Goal: Task Accomplishment & Management: Manage account settings

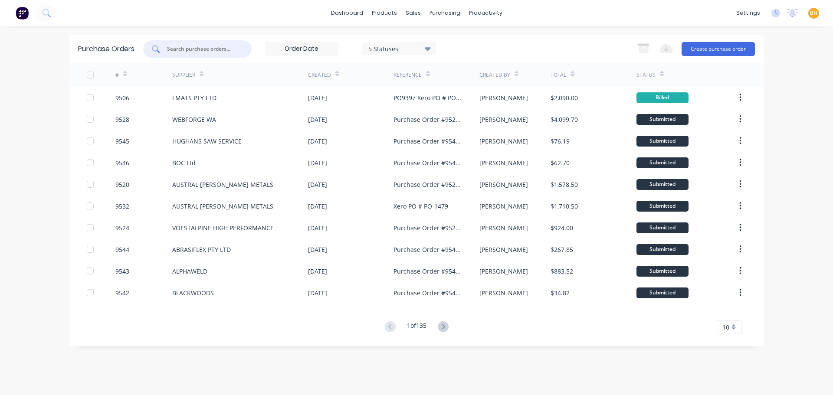
click at [215, 49] on input "text" at bounding box center [202, 49] width 72 height 9
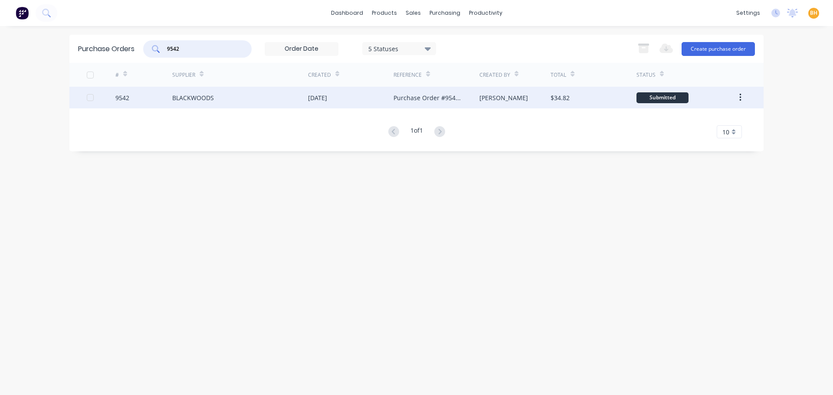
type input "9542"
click at [192, 99] on div "BLACKWOODS" at bounding box center [193, 97] width 42 height 9
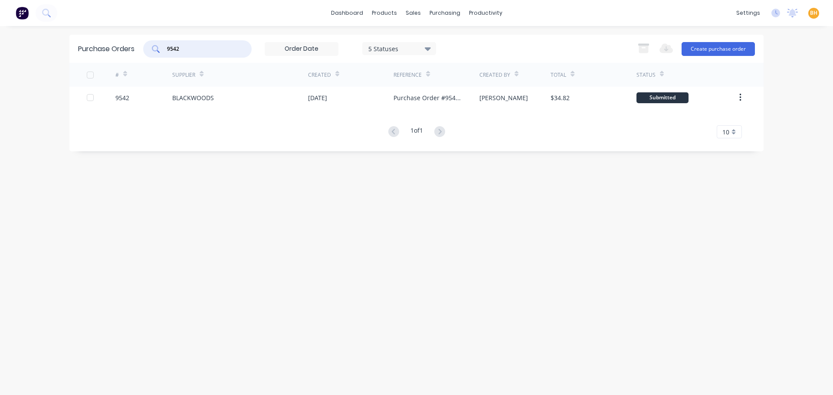
click at [190, 47] on input "9542" at bounding box center [202, 49] width 72 height 9
type input "9"
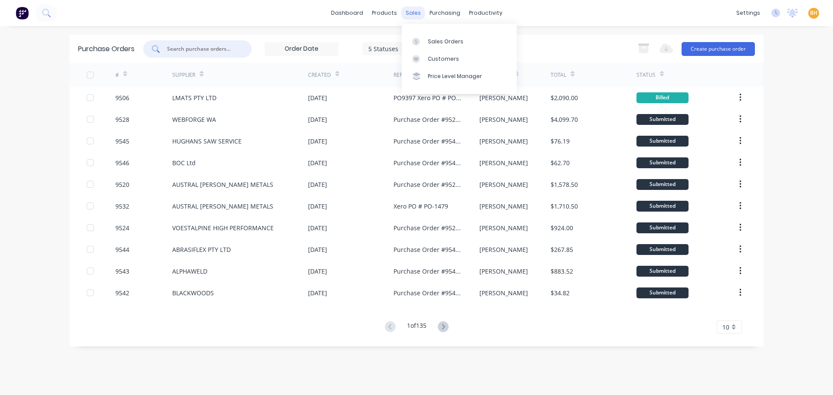
click at [416, 12] on div "sales" at bounding box center [414, 13] width 24 height 13
click at [440, 40] on div "Sales Orders" at bounding box center [446, 42] width 36 height 8
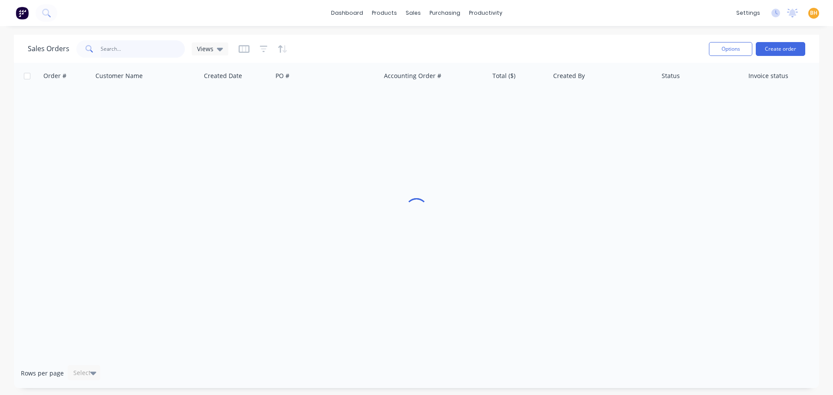
click at [125, 53] on input "text" at bounding box center [143, 48] width 85 height 17
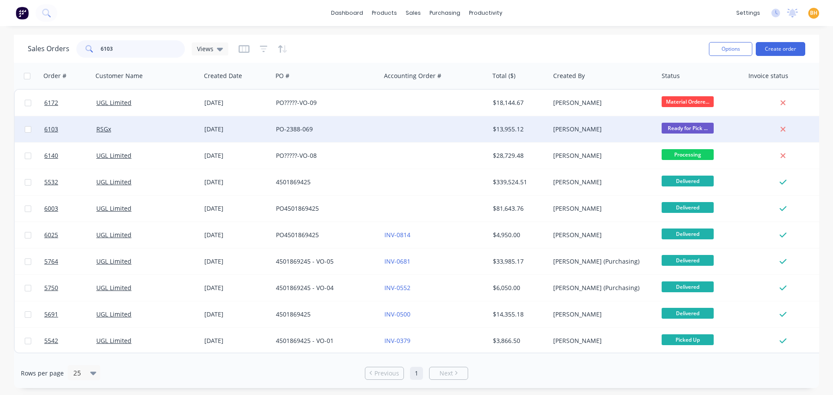
type input "6103"
click at [115, 128] on div "RSGx" at bounding box center [144, 129] width 96 height 9
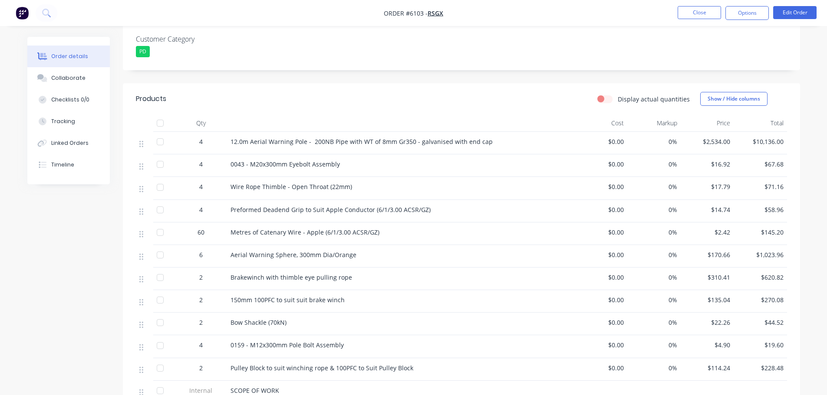
scroll to position [304, 0]
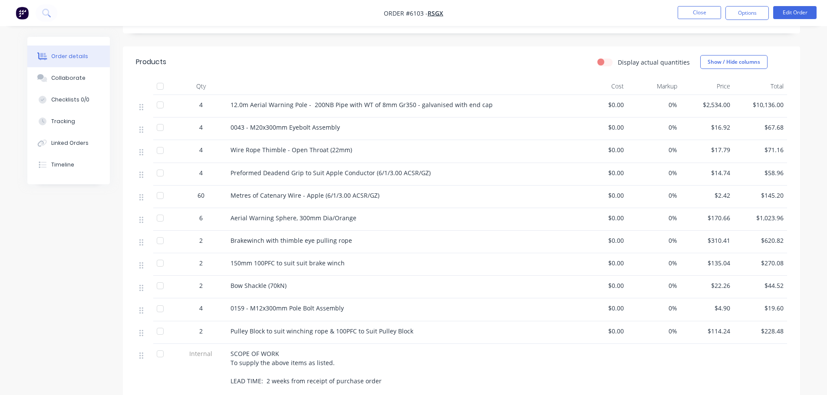
click at [158, 96] on div at bounding box center [159, 104] width 17 height 17
click at [159, 119] on div at bounding box center [159, 127] width 17 height 17
click at [163, 142] on div at bounding box center [159, 150] width 17 height 17
click at [163, 165] on div at bounding box center [159, 173] width 17 height 17
click at [161, 187] on div at bounding box center [159, 195] width 17 height 17
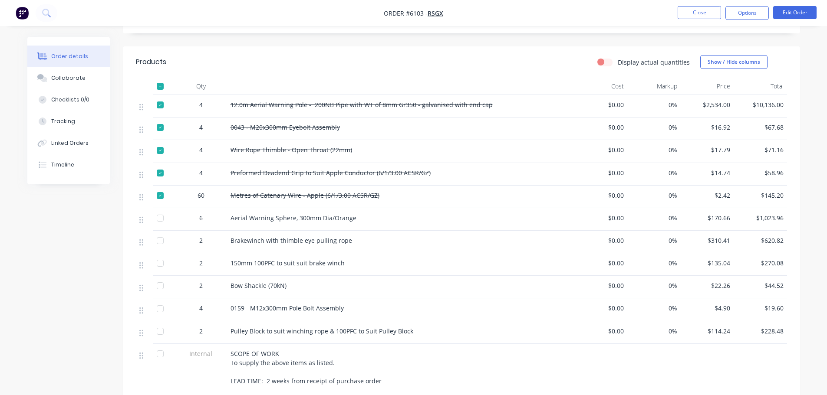
click at [158, 210] on div at bounding box center [159, 218] width 17 height 17
drag, startPoint x: 159, startPoint y: 230, endPoint x: 163, endPoint y: 237, distance: 8.0
click at [160, 232] on div at bounding box center [159, 240] width 17 height 17
drag, startPoint x: 161, startPoint y: 249, endPoint x: 163, endPoint y: 273, distance: 23.5
click at [161, 255] on div at bounding box center [159, 263] width 17 height 17
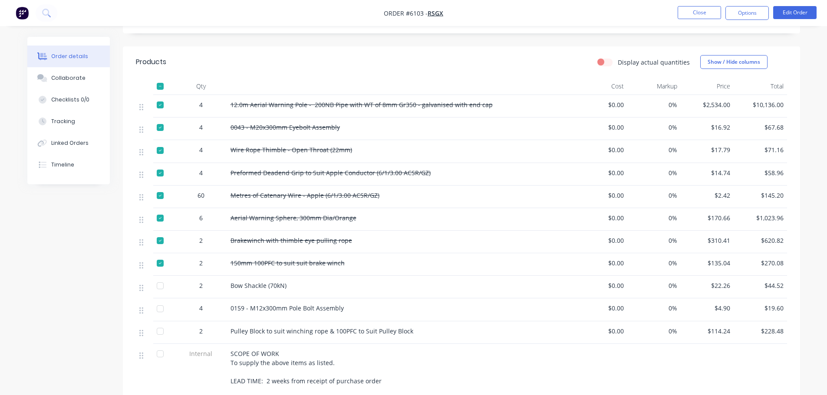
click at [161, 277] on div at bounding box center [159, 285] width 17 height 17
click at [161, 300] on div at bounding box center [159, 308] width 17 height 17
click at [159, 323] on div at bounding box center [159, 331] width 17 height 17
click at [159, 346] on div at bounding box center [159, 354] width 17 height 17
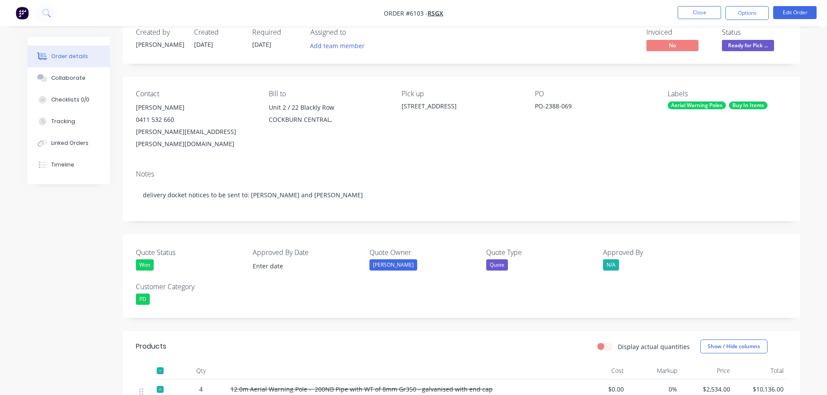
scroll to position [0, 0]
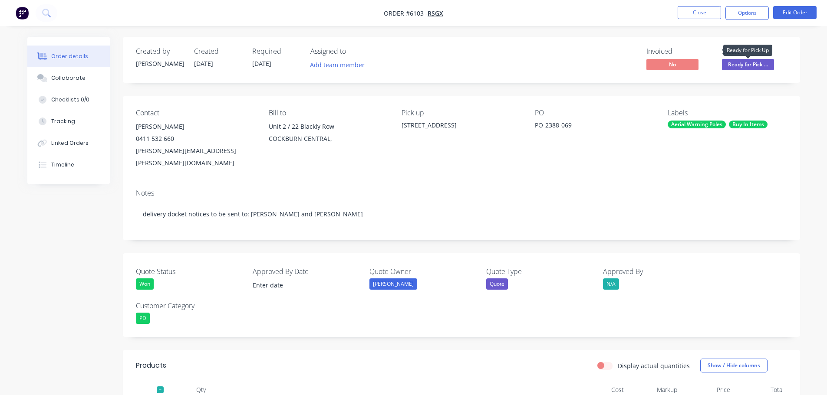
click at [751, 65] on span "Ready for Pick ..." at bounding box center [748, 64] width 52 height 11
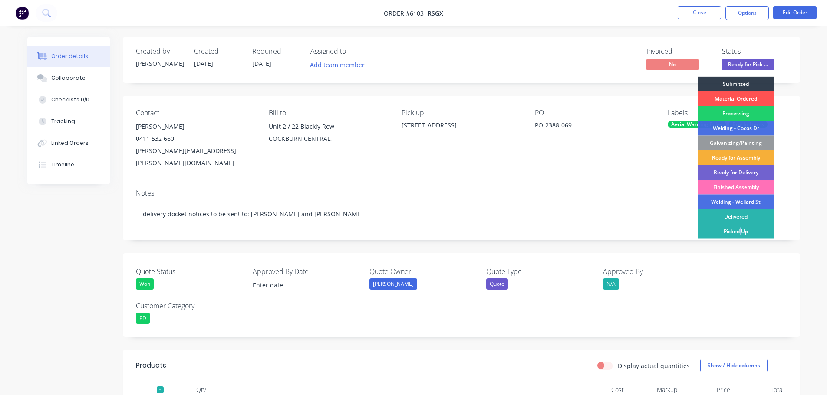
click at [742, 230] on div "Picked Up" at bounding box center [736, 231] width 76 height 15
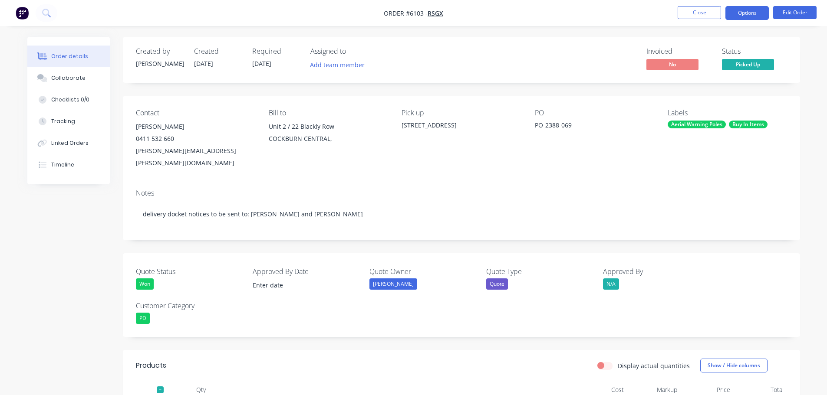
click at [756, 7] on button "Options" at bounding box center [746, 13] width 43 height 14
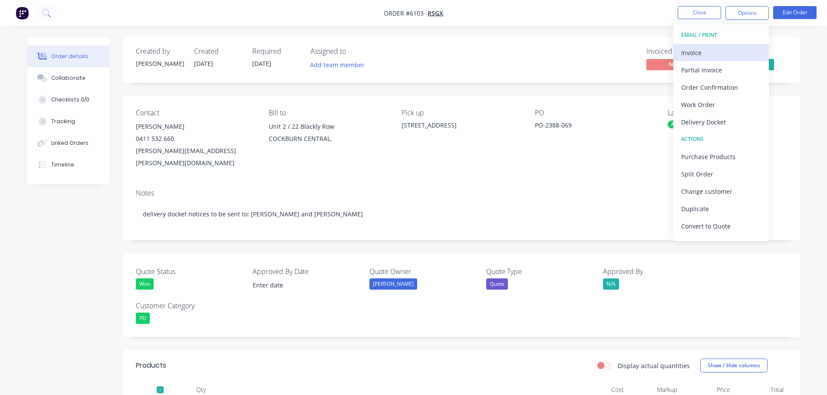
click at [698, 46] on div "Invoice" at bounding box center [721, 52] width 80 height 13
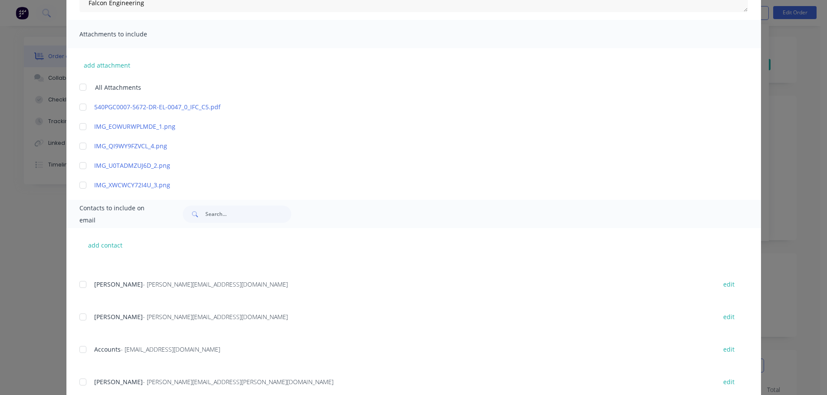
scroll to position [87, 0]
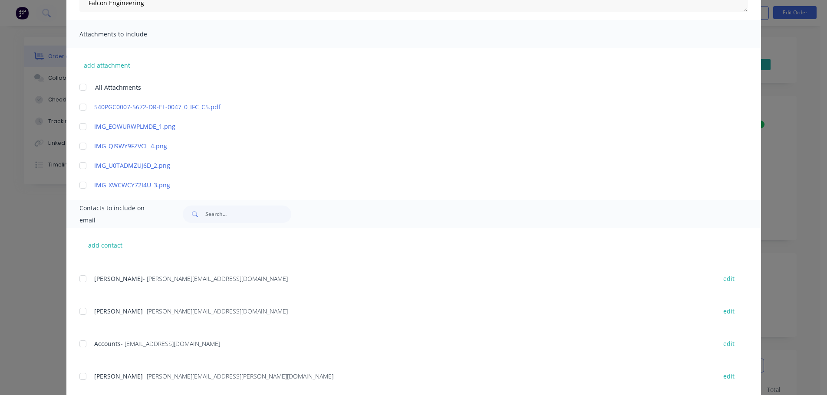
click at [83, 343] on div at bounding box center [82, 344] width 17 height 17
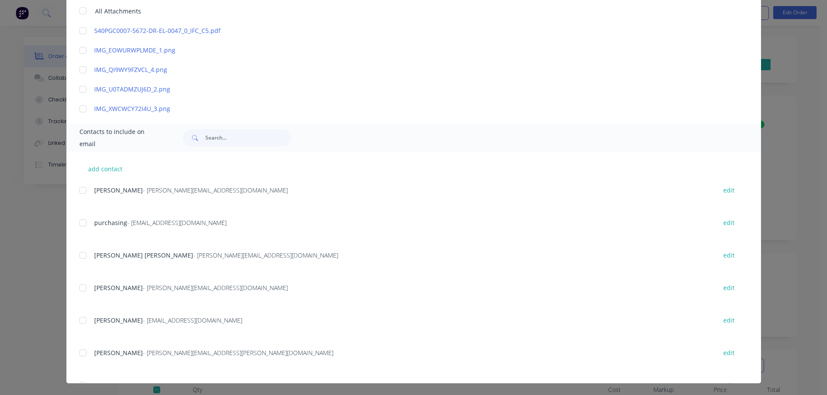
scroll to position [258, 0]
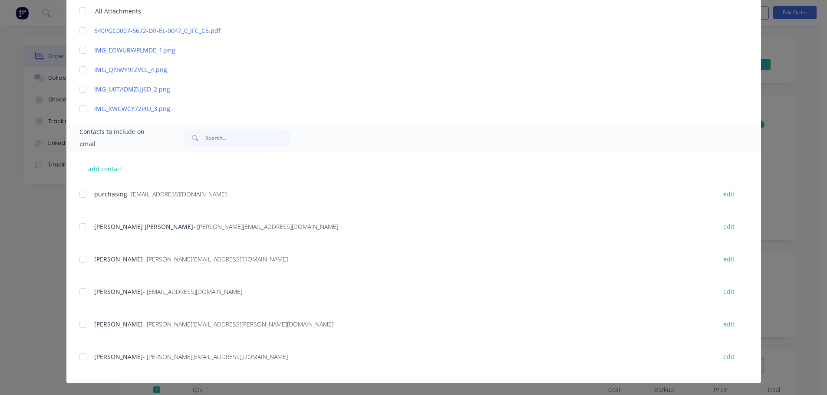
click at [79, 324] on div at bounding box center [82, 324] width 17 height 17
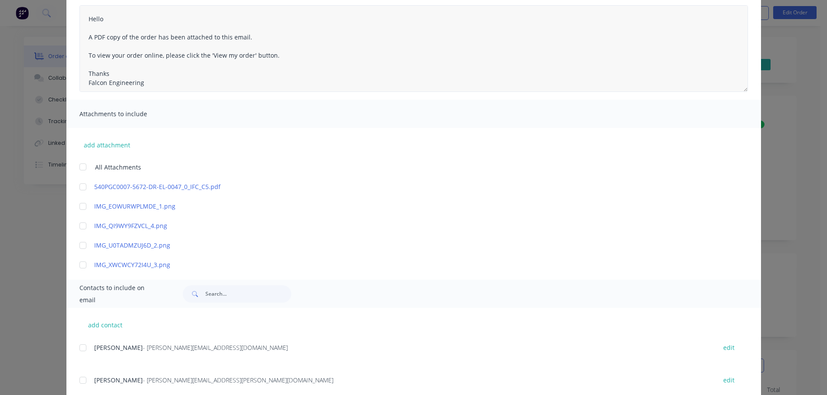
scroll to position [0, 0]
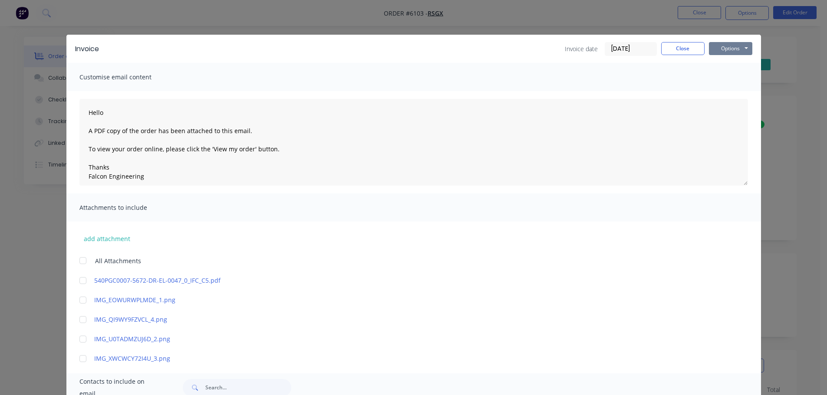
click at [737, 51] on button "Options" at bounding box center [730, 48] width 43 height 13
click at [731, 93] on button "Email" at bounding box center [737, 93] width 56 height 14
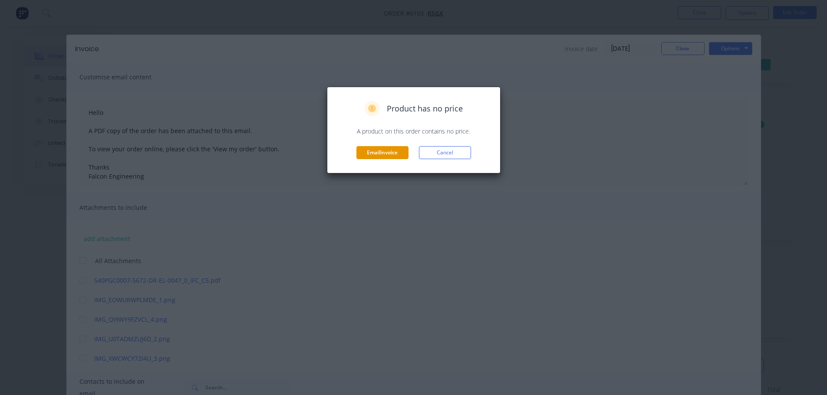
click at [387, 157] on button "Email invoice" at bounding box center [382, 152] width 52 height 13
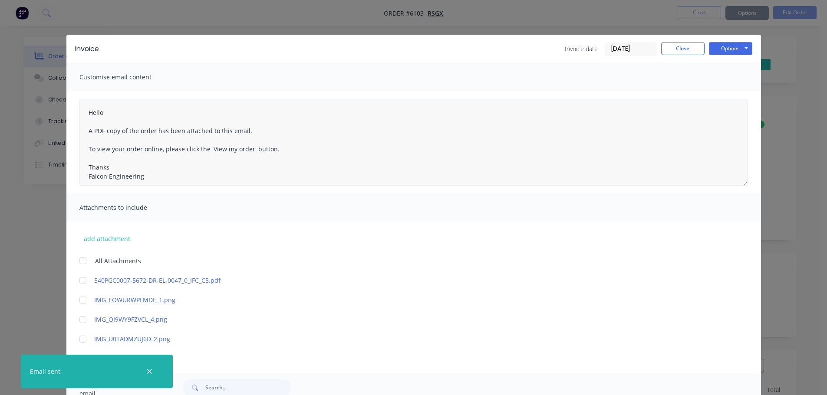
type textarea "Hello A PDF copy of the order has been attached to this email. To view your ord…"
click at [678, 48] on button "Close" at bounding box center [682, 48] width 43 height 13
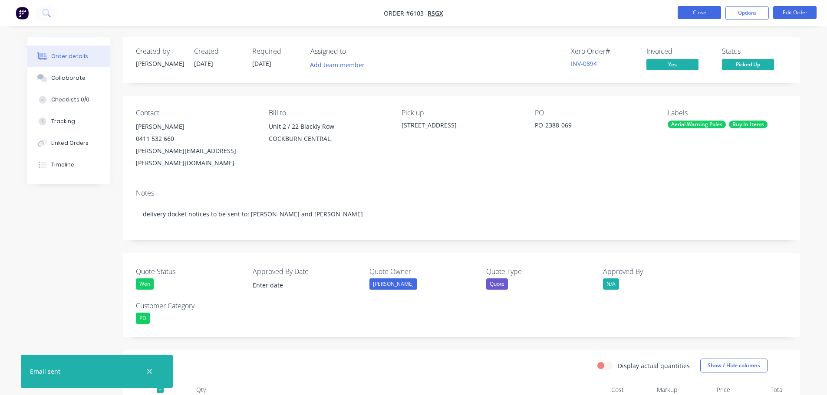
click at [712, 10] on button "Close" at bounding box center [699, 12] width 43 height 13
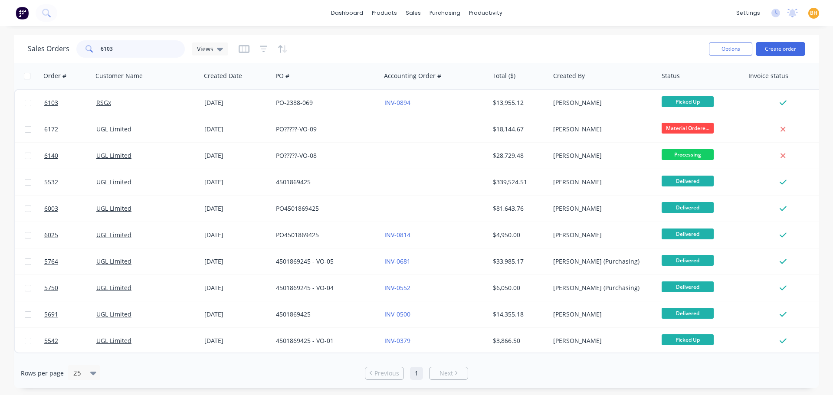
click at [131, 47] on input "6103" at bounding box center [143, 48] width 85 height 17
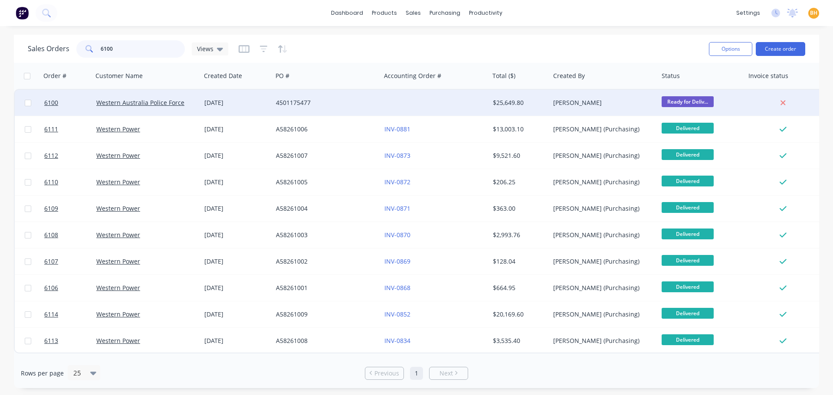
type input "6100"
click at [128, 108] on div "Western Australia Police Force" at bounding box center [147, 103] width 109 height 26
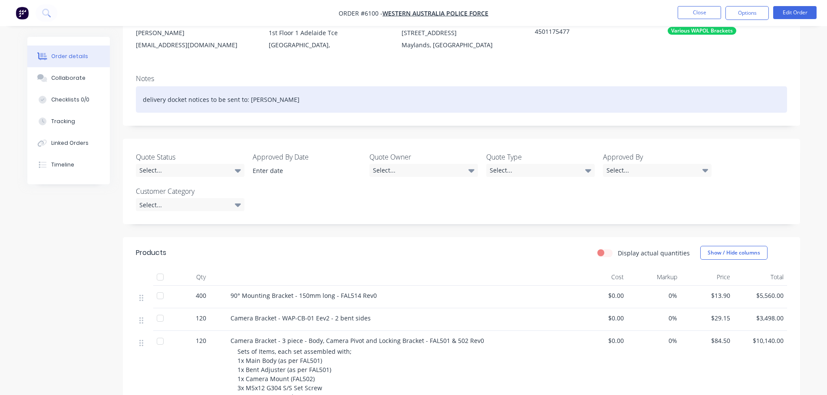
scroll to position [130, 0]
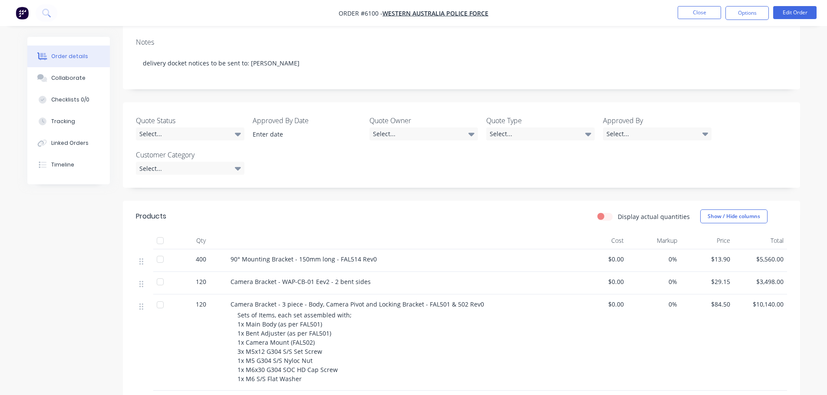
click at [160, 261] on div at bounding box center [159, 259] width 17 height 17
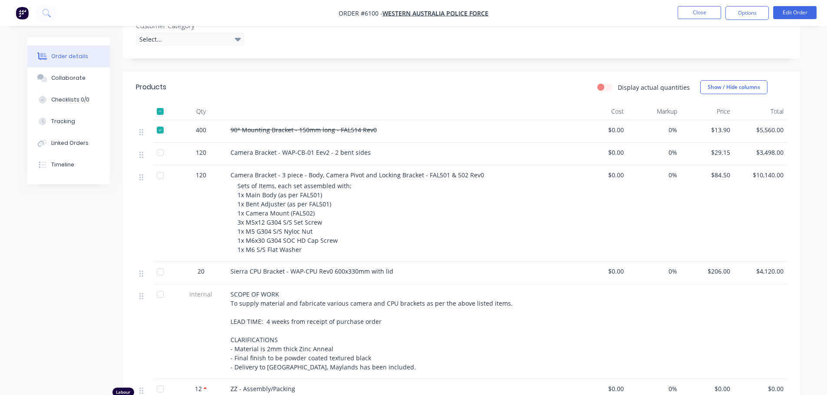
scroll to position [260, 0]
drag, startPoint x: 161, startPoint y: 271, endPoint x: 159, endPoint y: 244, distance: 27.4
click at [162, 270] on div at bounding box center [159, 271] width 17 height 17
click at [162, 113] on div at bounding box center [159, 110] width 17 height 17
click at [161, 113] on div at bounding box center [159, 110] width 17 height 17
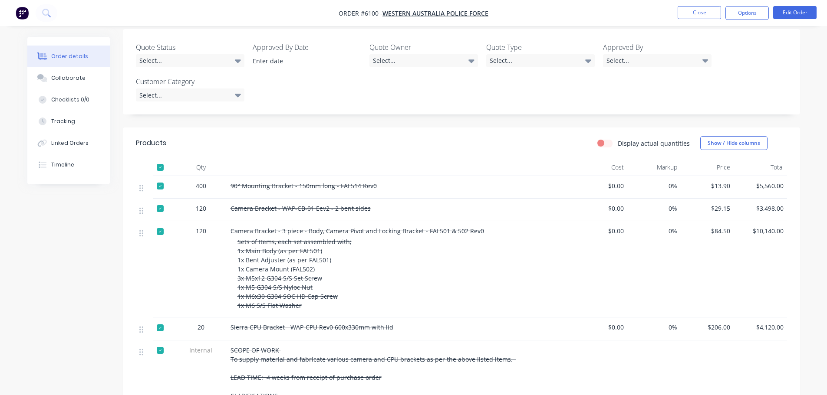
scroll to position [0, 0]
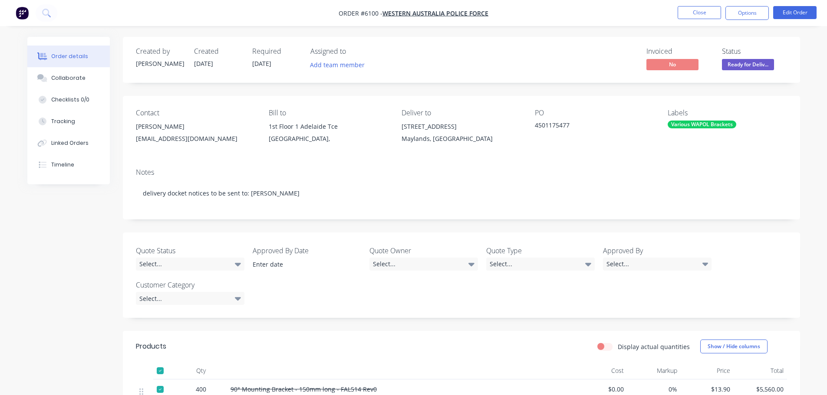
click at [754, 62] on span "Ready for Deliv..." at bounding box center [748, 64] width 52 height 11
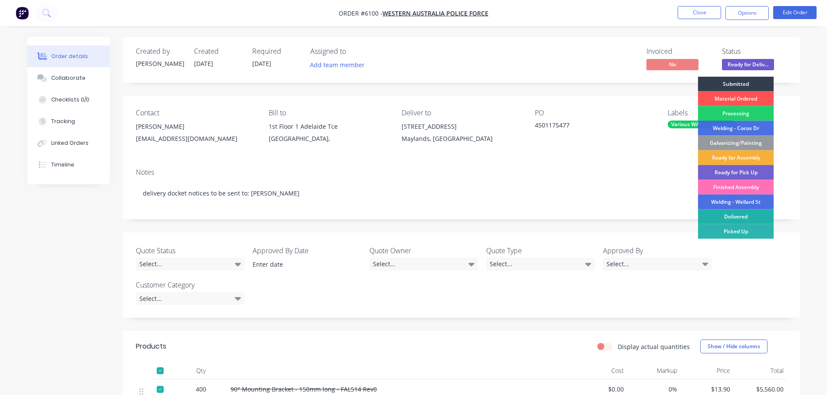
click at [741, 215] on div "Delivered" at bounding box center [736, 217] width 76 height 15
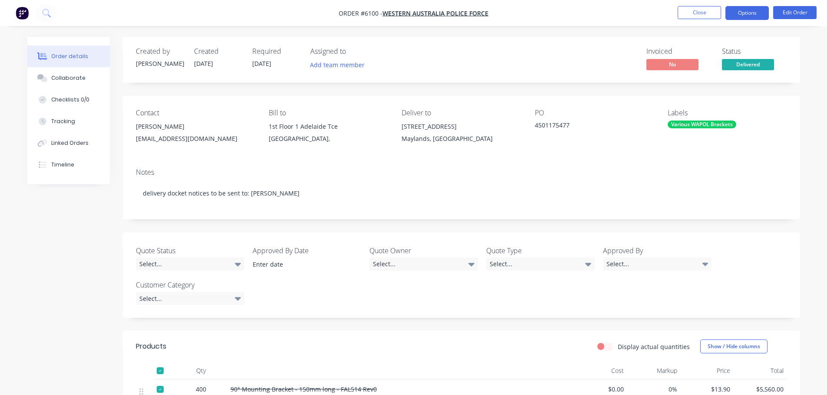
click at [740, 13] on button "Options" at bounding box center [746, 13] width 43 height 14
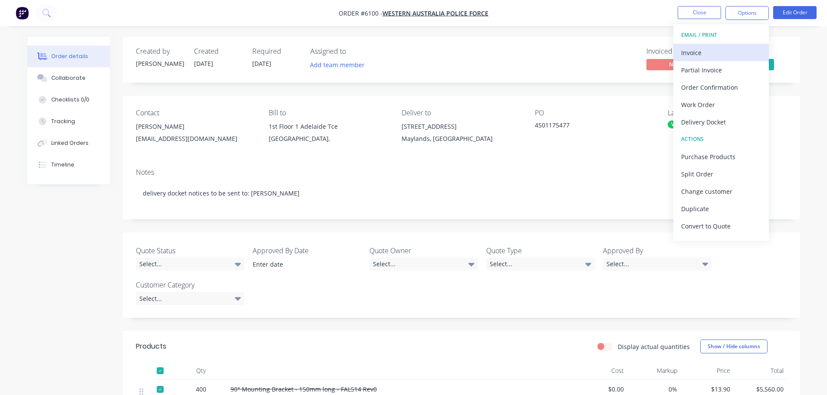
click at [697, 48] on div "Invoice" at bounding box center [721, 52] width 80 height 13
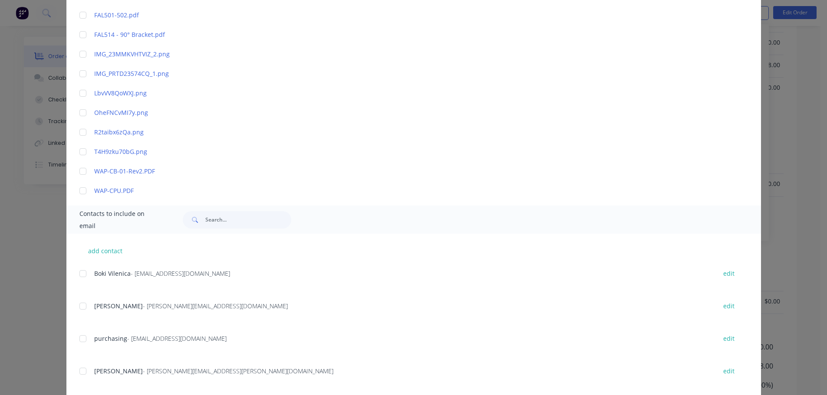
scroll to position [476, 0]
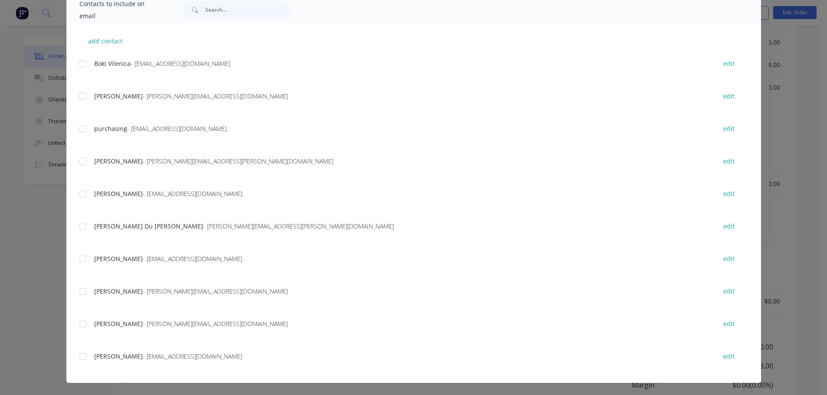
click at [82, 258] on div at bounding box center [82, 258] width 17 height 17
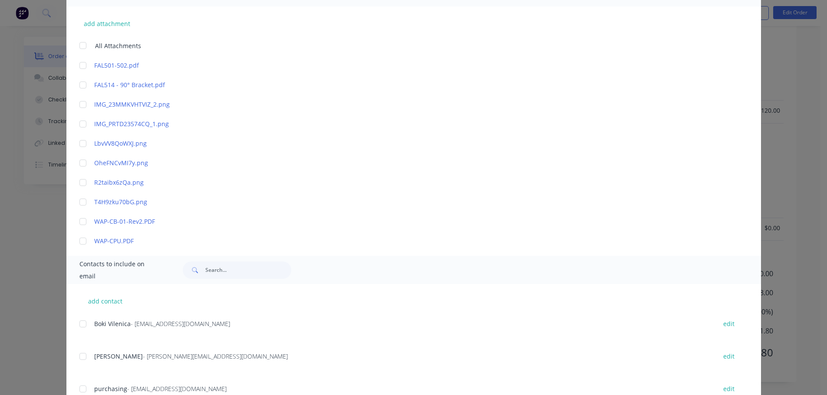
scroll to position [0, 0]
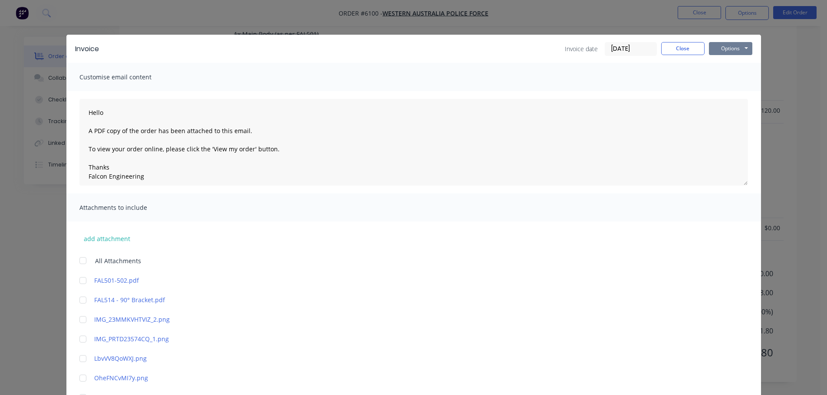
click at [729, 49] on button "Options" at bounding box center [730, 48] width 43 height 13
click at [727, 95] on button "Email" at bounding box center [737, 93] width 56 height 14
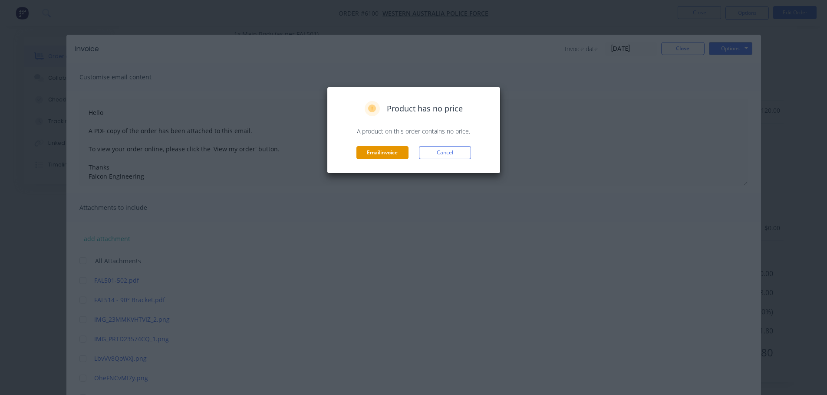
click at [390, 154] on button "Email invoice" at bounding box center [382, 152] width 52 height 13
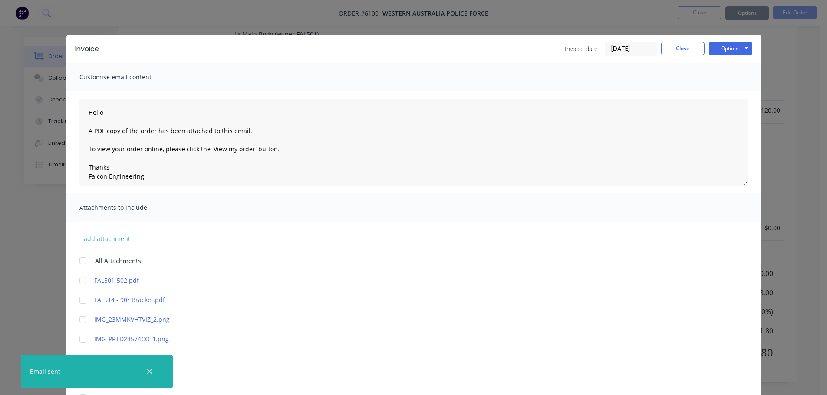
type textarea "Hello A PDF copy of the order has been attached to this email. To view your ord…"
click at [665, 50] on button "Close" at bounding box center [682, 48] width 43 height 13
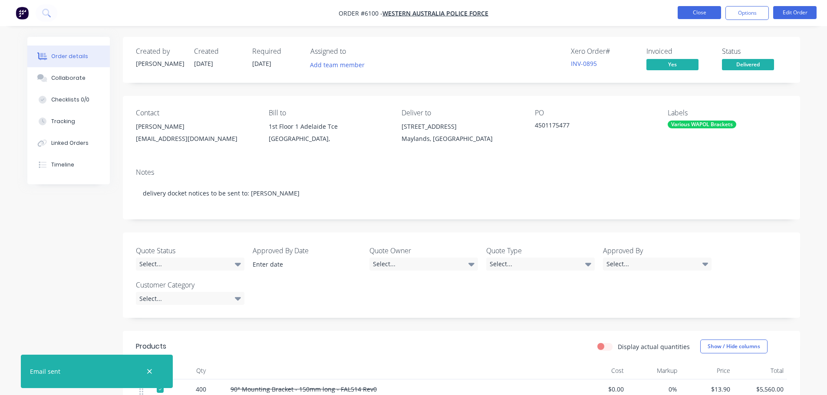
click at [686, 17] on button "Close" at bounding box center [699, 12] width 43 height 13
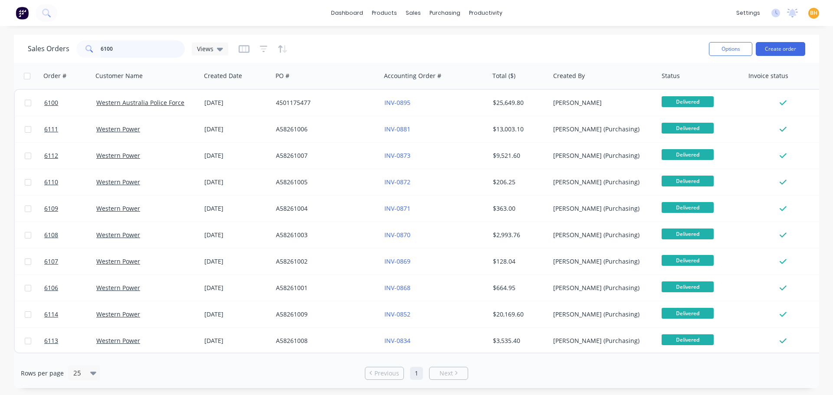
click at [146, 53] on input "6100" at bounding box center [143, 48] width 85 height 17
type input "6"
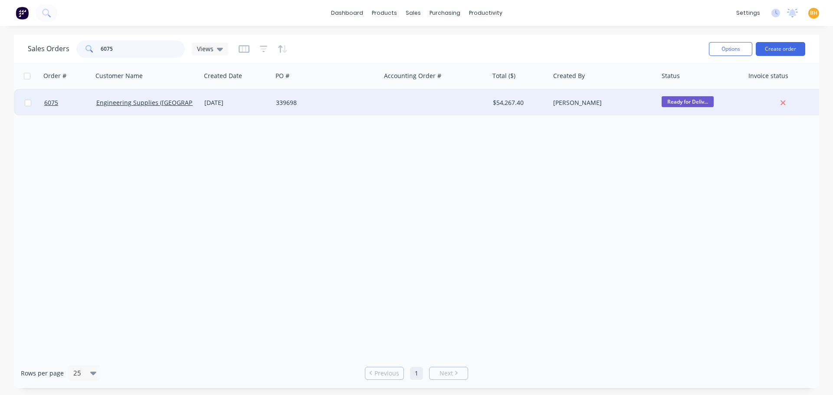
type input "6075"
click at [145, 99] on div "Engineering Supplies (WA) Pty Ltd" at bounding box center [144, 103] width 96 height 9
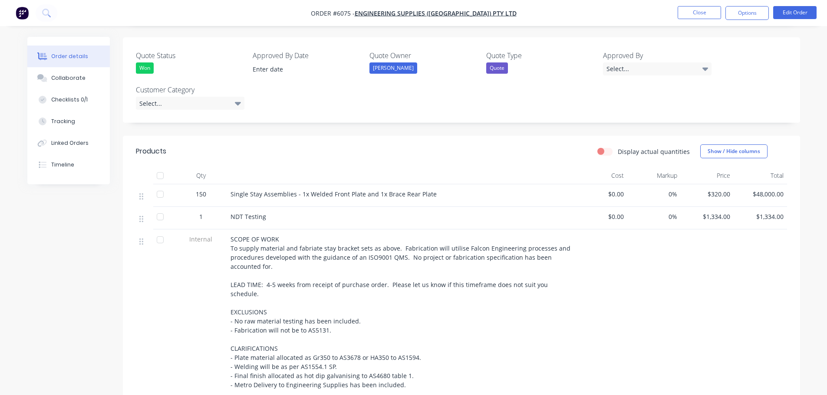
scroll to position [217, 0]
click at [164, 166] on div at bounding box center [159, 174] width 17 height 17
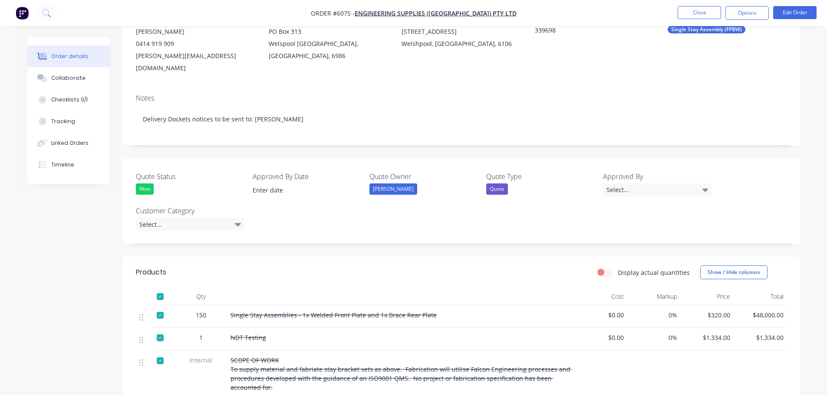
scroll to position [0, 0]
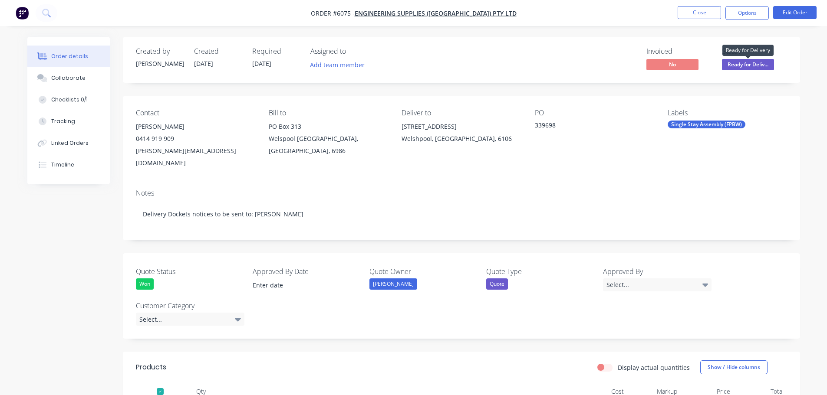
click at [759, 62] on span "Ready for Deliv..." at bounding box center [748, 64] width 52 height 11
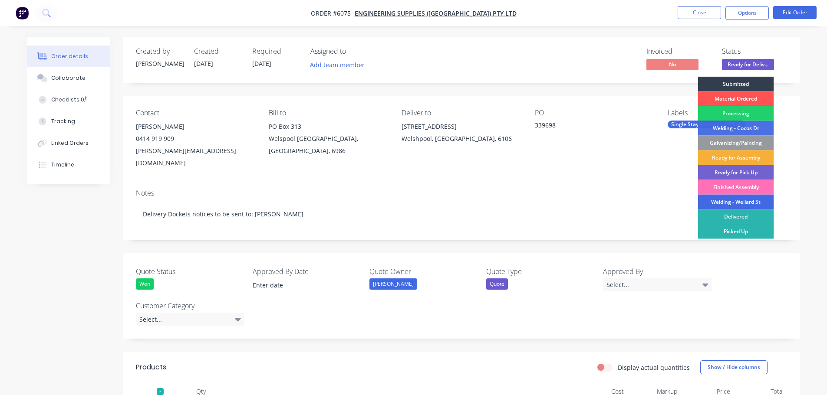
click at [737, 208] on div "Welding - Wellard St" at bounding box center [736, 202] width 76 height 15
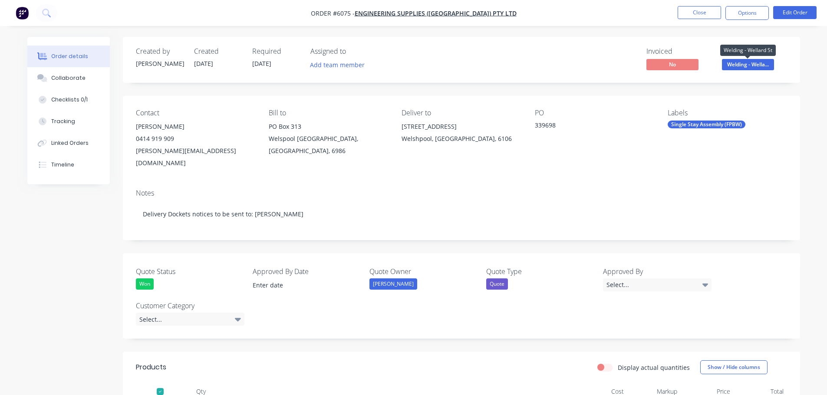
click at [747, 64] on span "Welding - Wella..." at bounding box center [748, 64] width 52 height 11
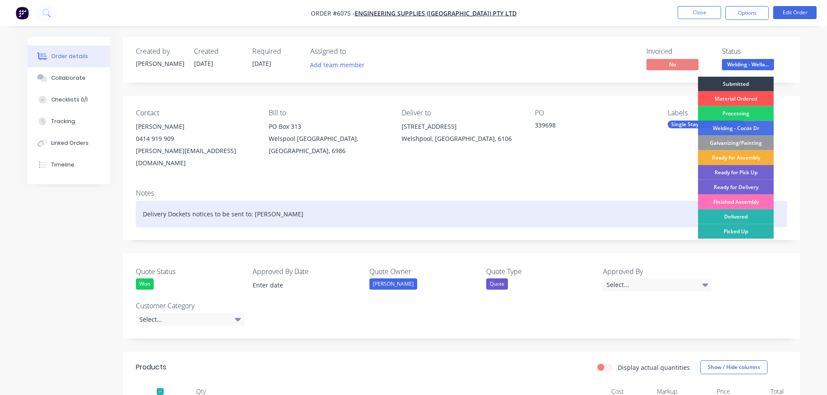
click at [736, 214] on div "Delivered" at bounding box center [736, 217] width 76 height 15
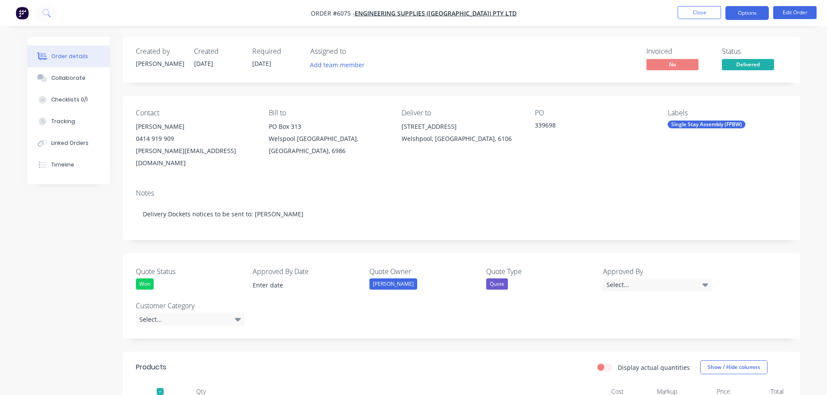
click at [751, 8] on button "Options" at bounding box center [746, 13] width 43 height 14
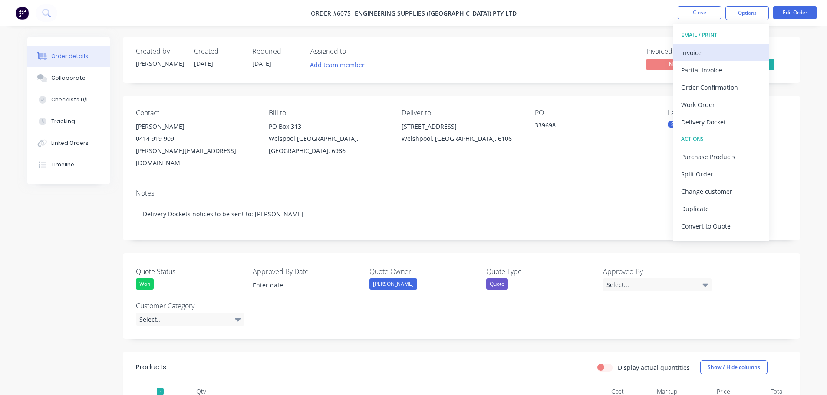
click at [696, 56] on div "Invoice" at bounding box center [721, 52] width 80 height 13
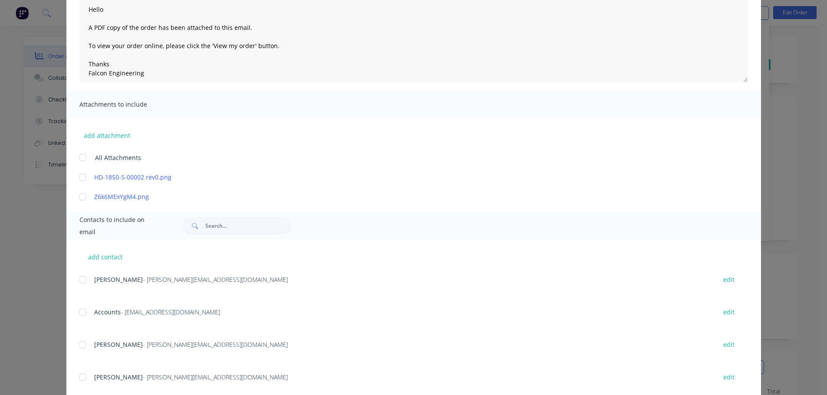
scroll to position [191, 0]
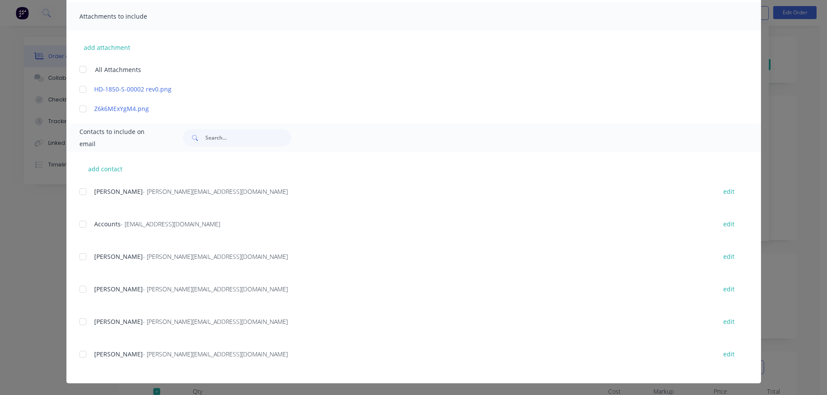
click at [80, 225] on div at bounding box center [82, 224] width 17 height 17
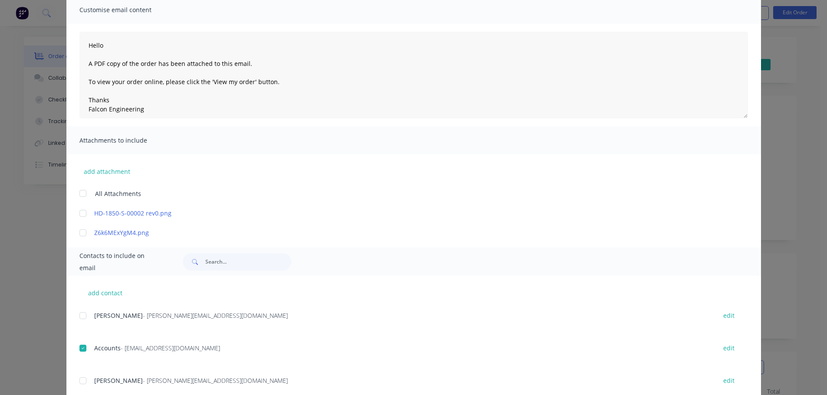
scroll to position [0, 0]
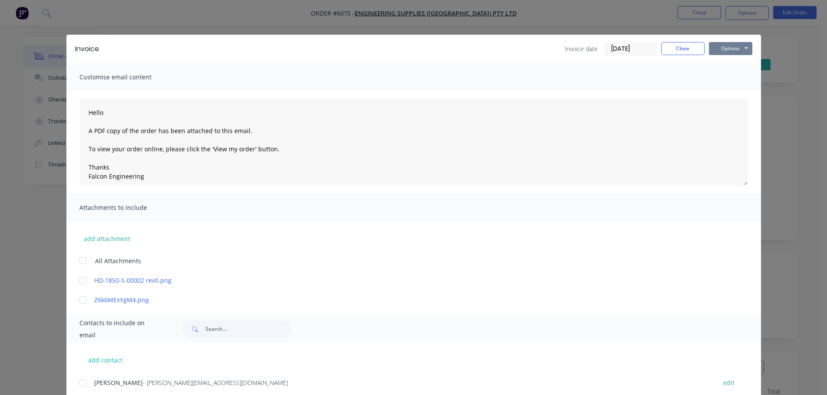
click at [735, 44] on button "Options" at bounding box center [730, 48] width 43 height 13
click at [731, 96] on button "Email" at bounding box center [737, 93] width 56 height 14
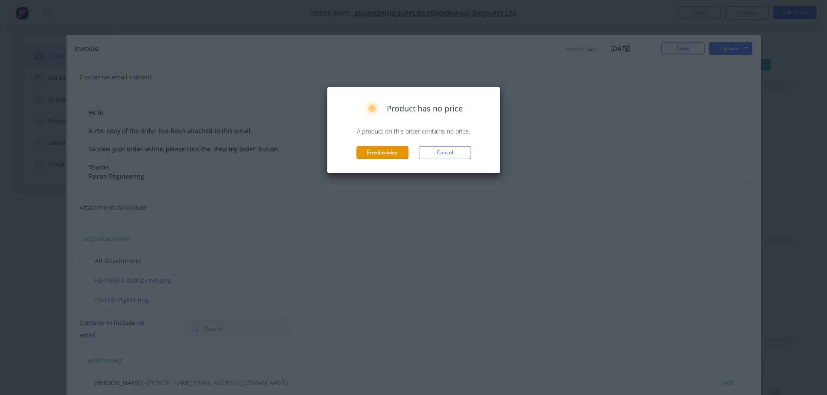
click at [395, 151] on button "Email invoice" at bounding box center [382, 152] width 52 height 13
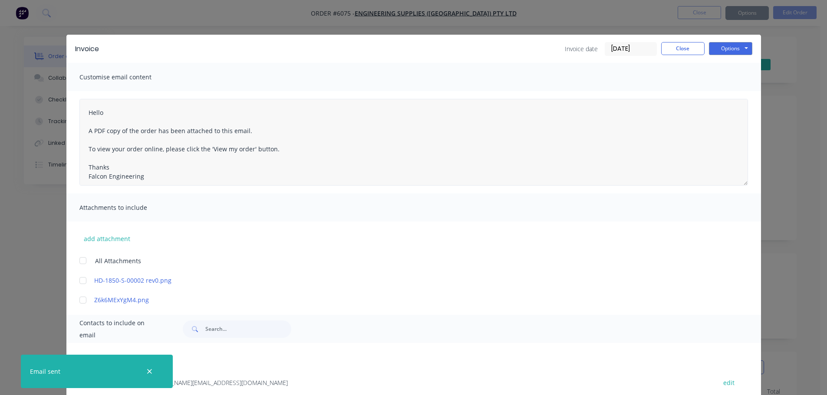
type textarea "Hello A PDF copy of the order has been attached to this email. To view your ord…"
click at [676, 48] on button "Close" at bounding box center [682, 48] width 43 height 13
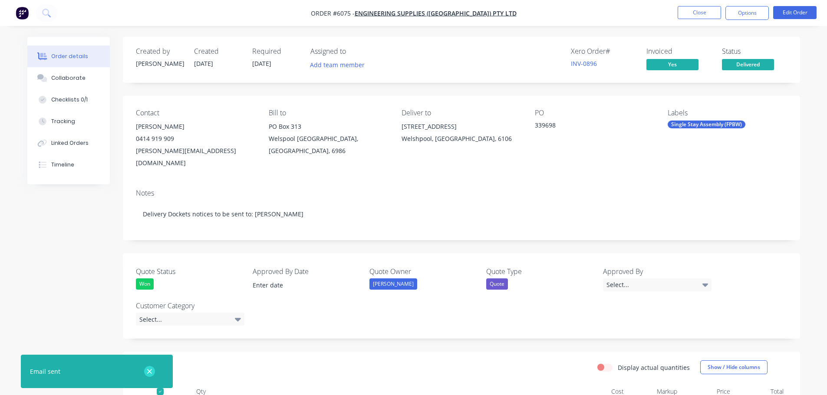
click at [151, 369] on icon "button" at bounding box center [149, 371] width 5 height 5
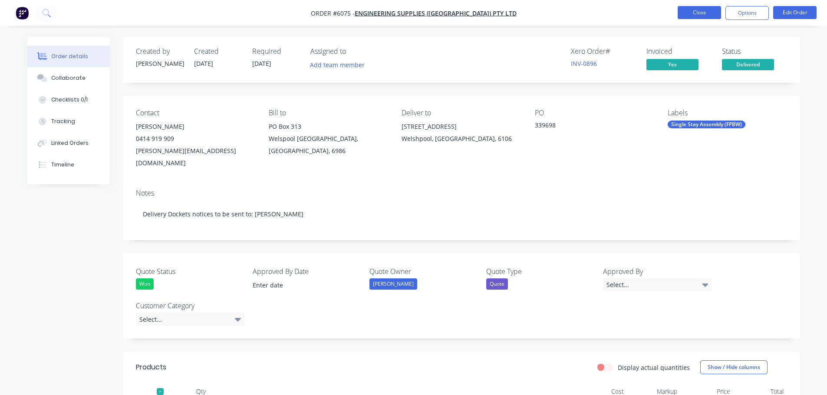
click at [721, 18] on nav "Order #6075 - Engineering Supplies (WA) Pty Ltd Close Options Edit Order" at bounding box center [413, 13] width 827 height 26
click at [713, 16] on button "Close" at bounding box center [699, 12] width 43 height 13
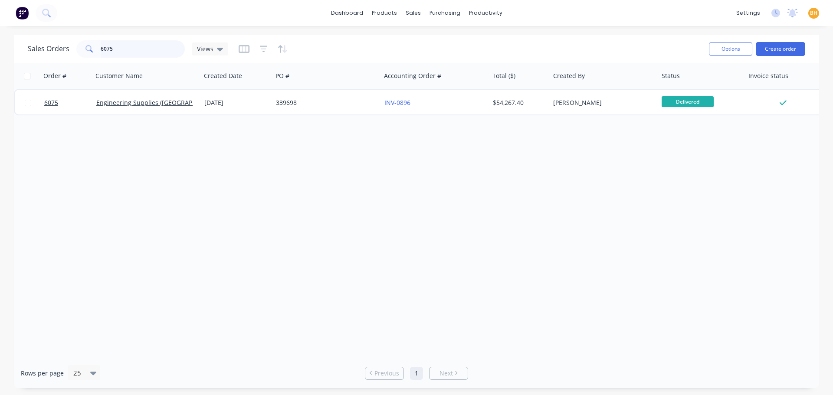
click at [146, 54] on input "6075" at bounding box center [143, 48] width 85 height 17
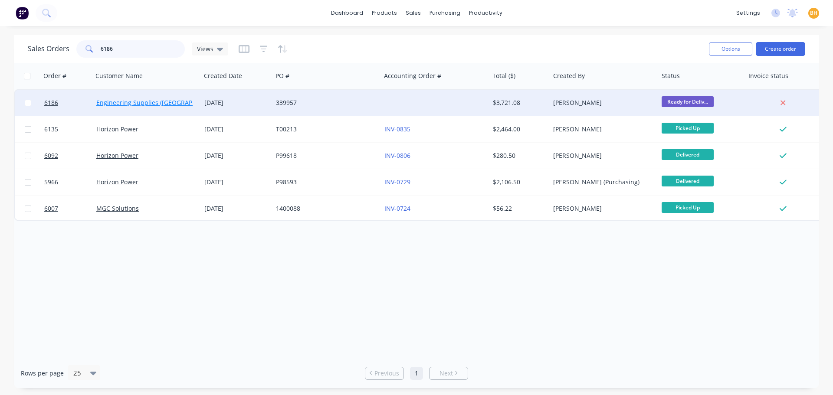
type input "6186"
click at [130, 105] on link "Engineering Supplies (WA) Pty Ltd" at bounding box center [170, 103] width 148 height 8
click at [151, 104] on link "Engineering Supplies (WA) Pty Ltd" at bounding box center [170, 103] width 148 height 8
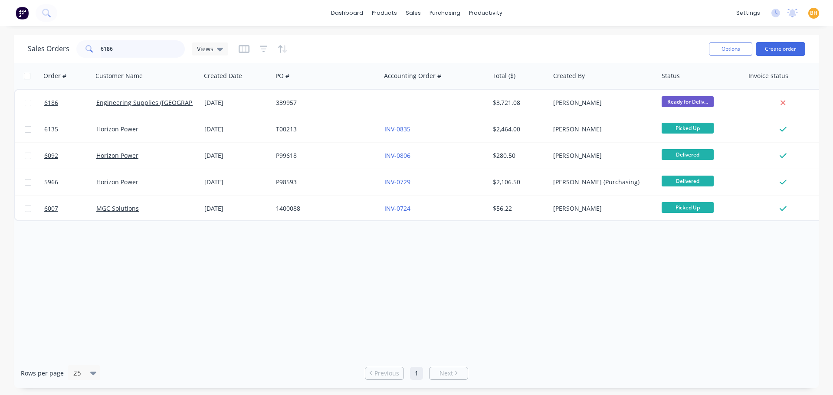
click at [115, 49] on input "6186" at bounding box center [143, 48] width 85 height 17
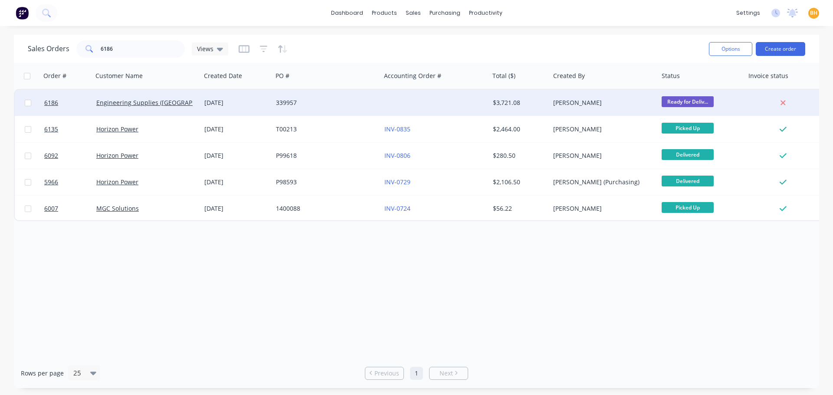
click at [22, 101] on div at bounding box center [28, 103] width 26 height 26
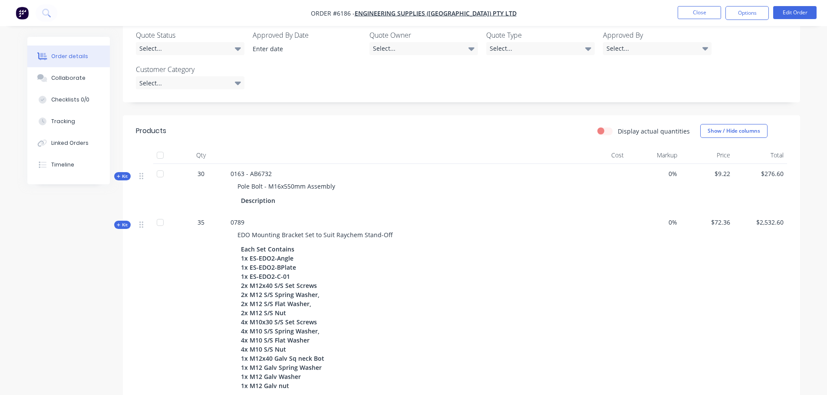
scroll to position [217, 0]
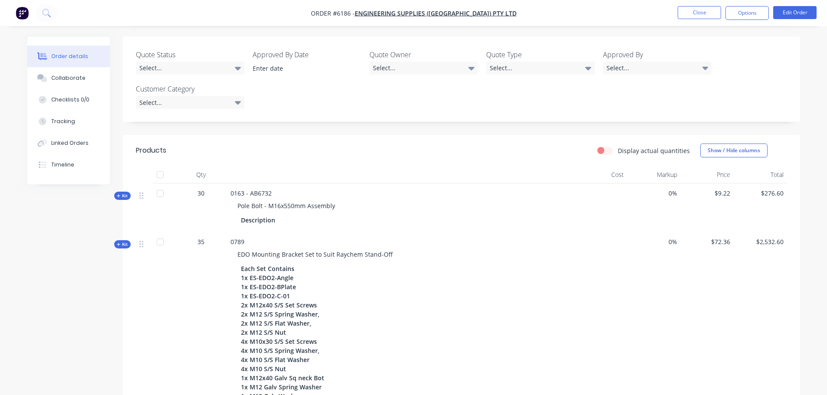
click at [156, 166] on div at bounding box center [159, 174] width 17 height 17
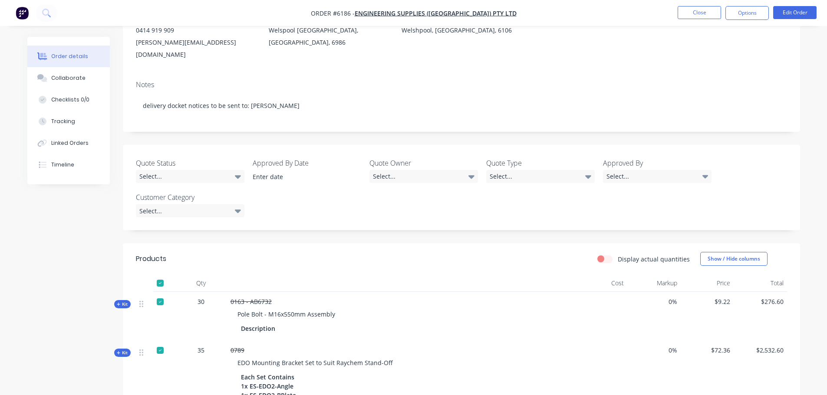
scroll to position [0, 0]
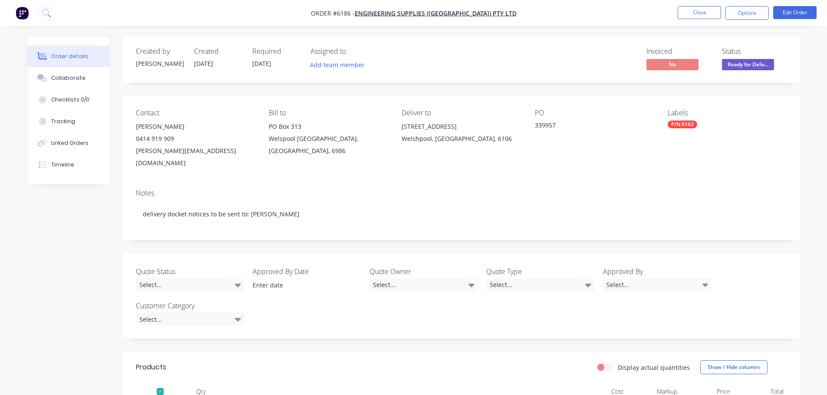
click at [734, 60] on span "Ready for Deliv..." at bounding box center [748, 64] width 52 height 11
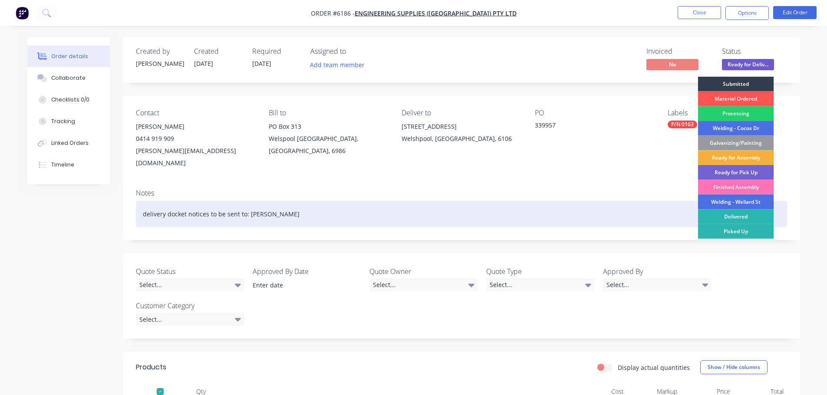
click at [746, 214] on div "Delivered" at bounding box center [736, 217] width 76 height 15
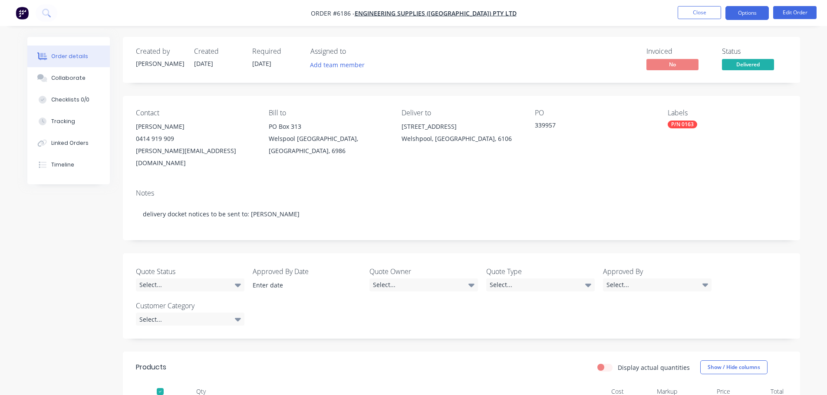
click at [747, 13] on button "Options" at bounding box center [746, 13] width 43 height 14
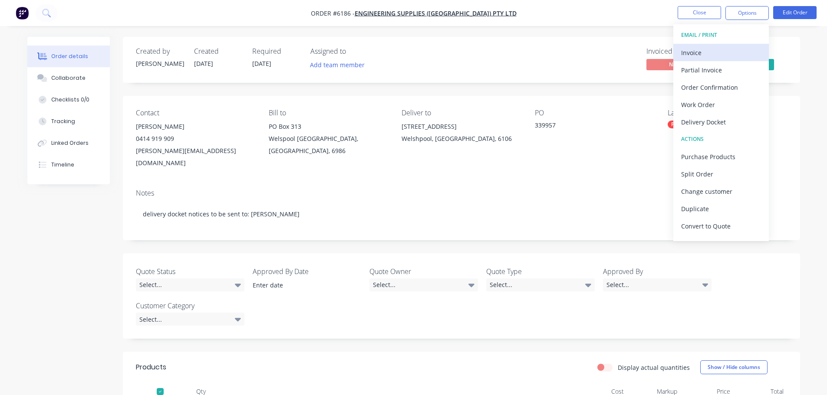
click at [698, 49] on div "Invoice" at bounding box center [721, 52] width 80 height 13
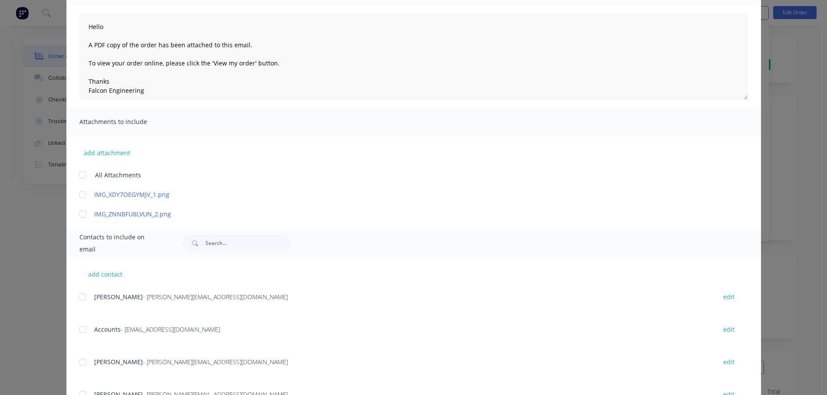
scroll to position [87, 0]
click at [81, 330] on div at bounding box center [82, 328] width 17 height 17
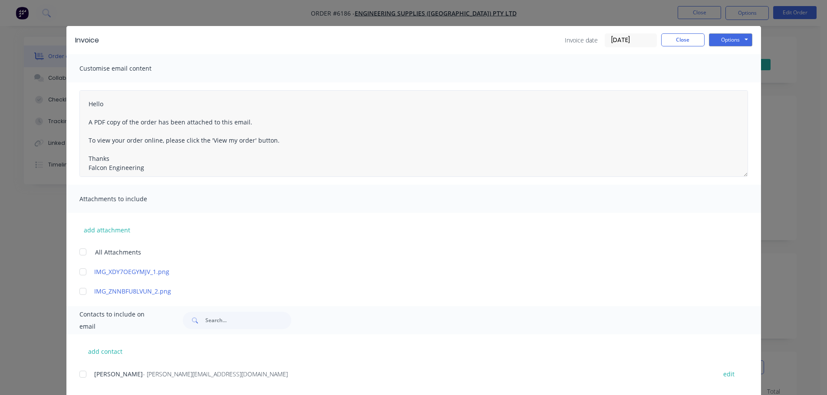
scroll to position [0, 0]
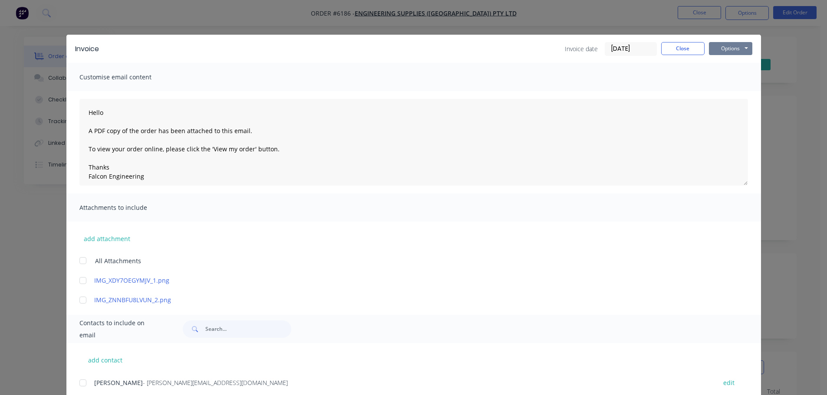
click at [733, 48] on button "Options" at bounding box center [730, 48] width 43 height 13
click at [728, 97] on button "Email" at bounding box center [737, 93] width 56 height 14
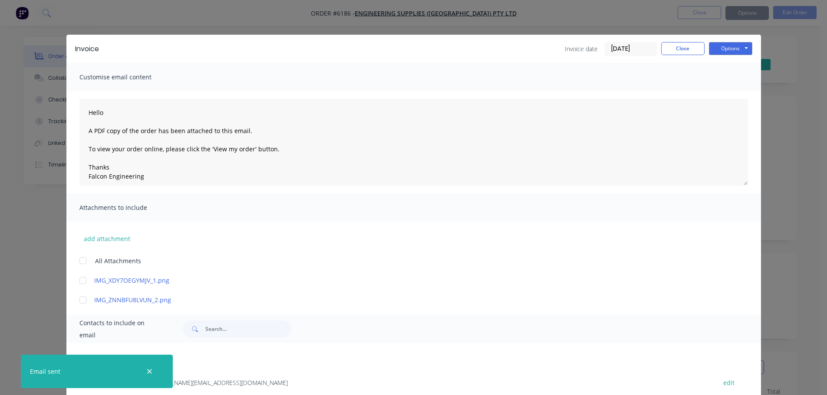
type textarea "Hello A PDF copy of the order has been attached to this email. To view your ord…"
click at [670, 44] on button "Close" at bounding box center [682, 48] width 43 height 13
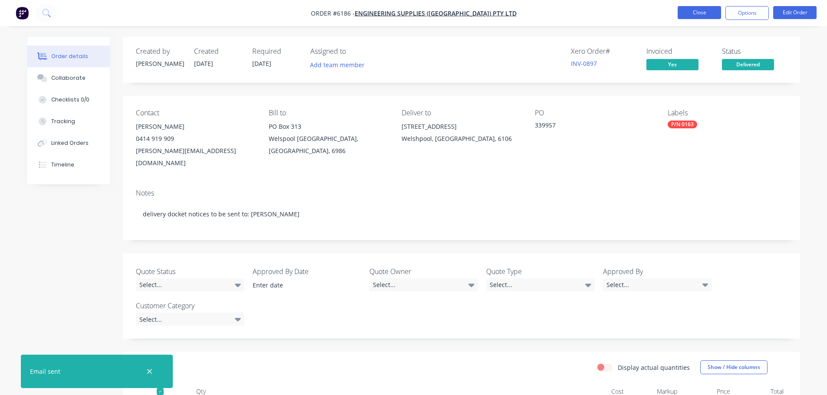
click at [711, 11] on button "Close" at bounding box center [699, 12] width 43 height 13
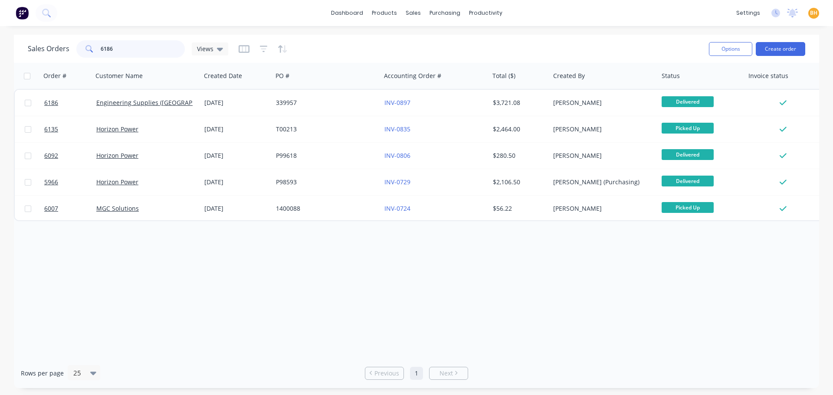
click at [124, 51] on input "6186" at bounding box center [143, 48] width 85 height 17
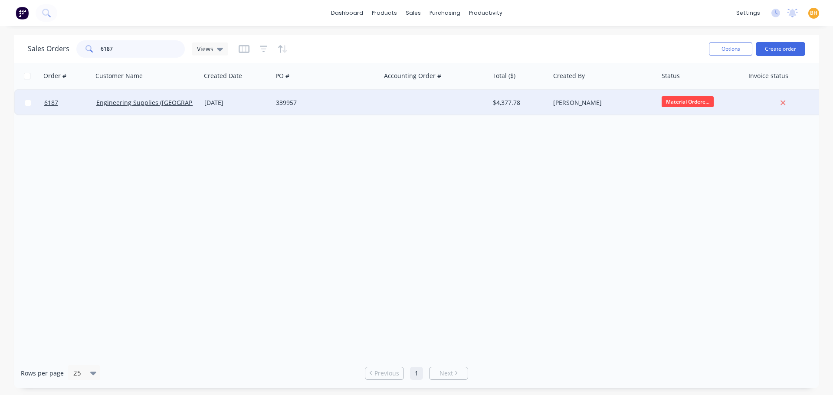
type input "6187"
click at [24, 102] on div at bounding box center [28, 103] width 26 height 26
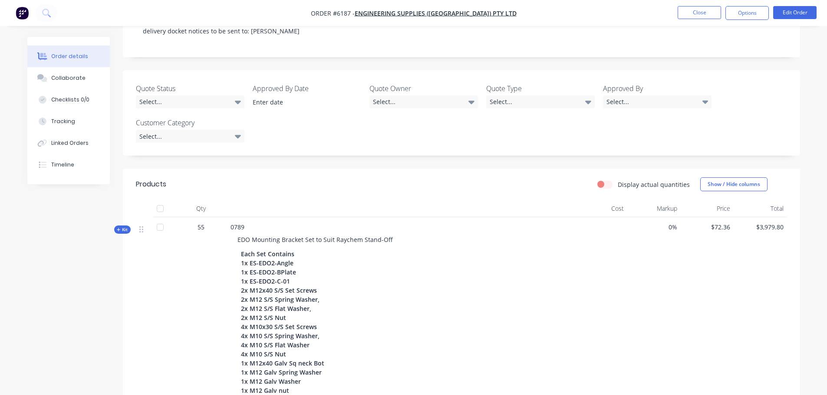
scroll to position [217, 0]
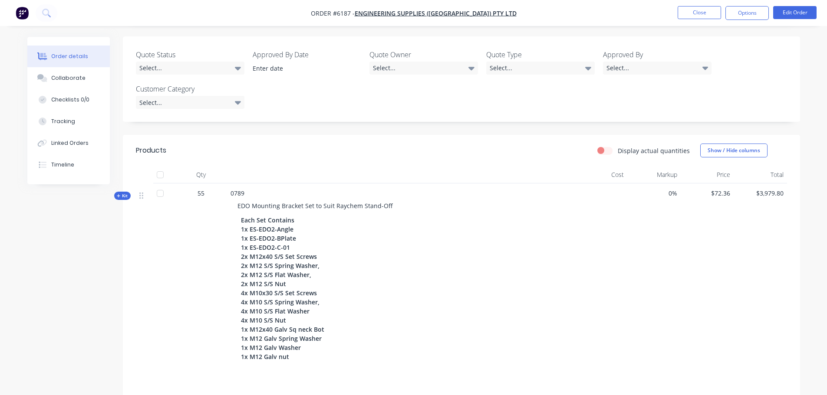
click at [163, 166] on div at bounding box center [159, 174] width 17 height 17
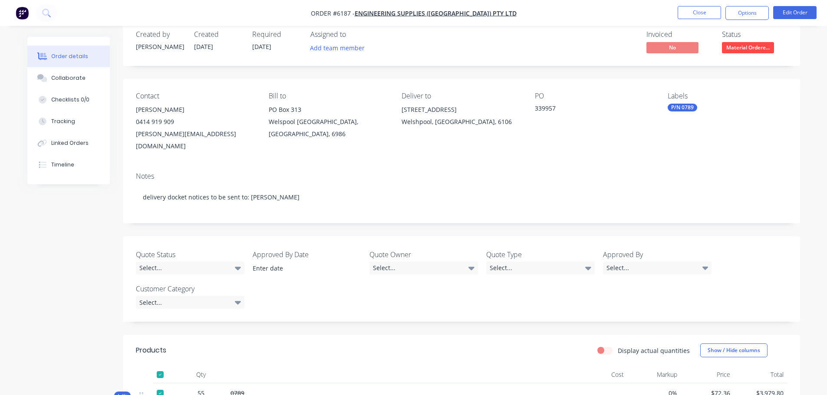
scroll to position [0, 0]
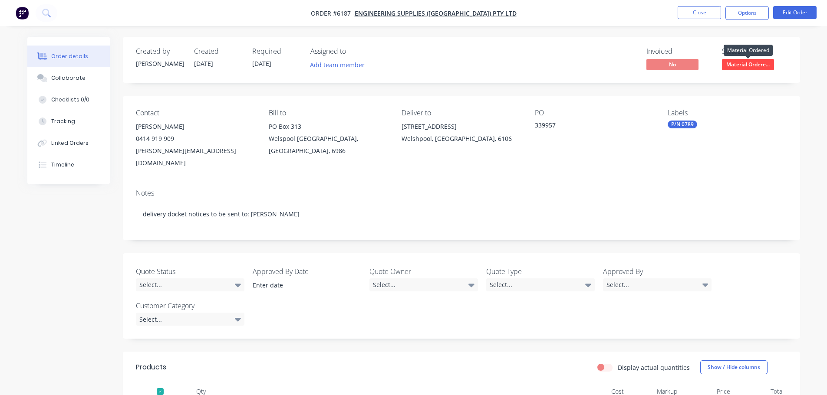
click at [761, 64] on span "Material Ordere..." at bounding box center [748, 64] width 52 height 11
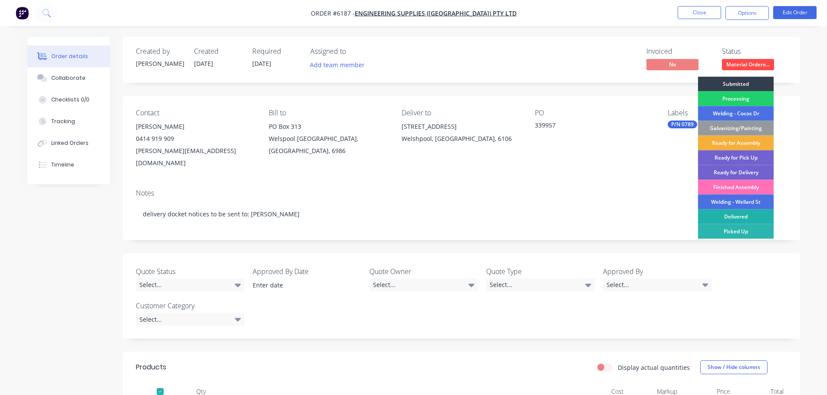
click at [716, 215] on div "Delivered" at bounding box center [736, 217] width 76 height 15
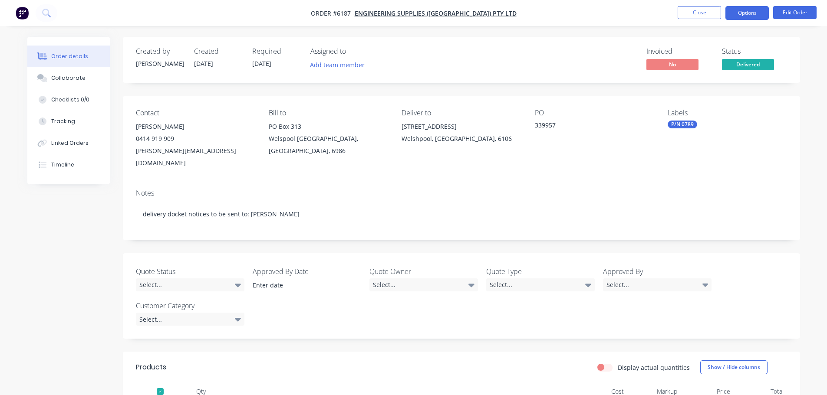
click at [752, 15] on button "Options" at bounding box center [746, 13] width 43 height 14
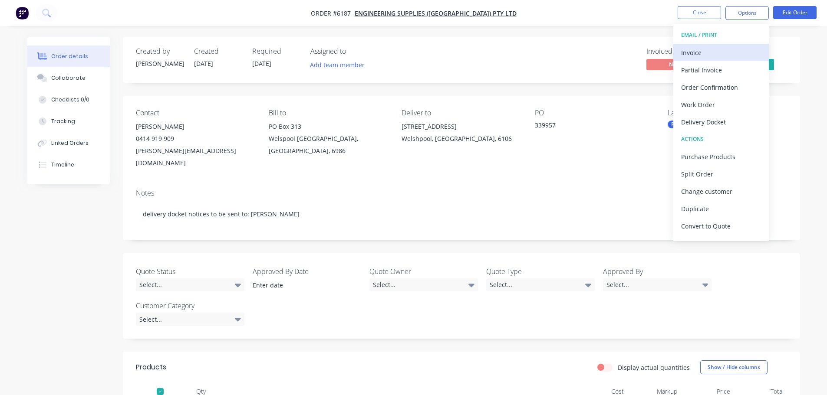
click at [699, 52] on div "Invoice" at bounding box center [721, 52] width 80 height 13
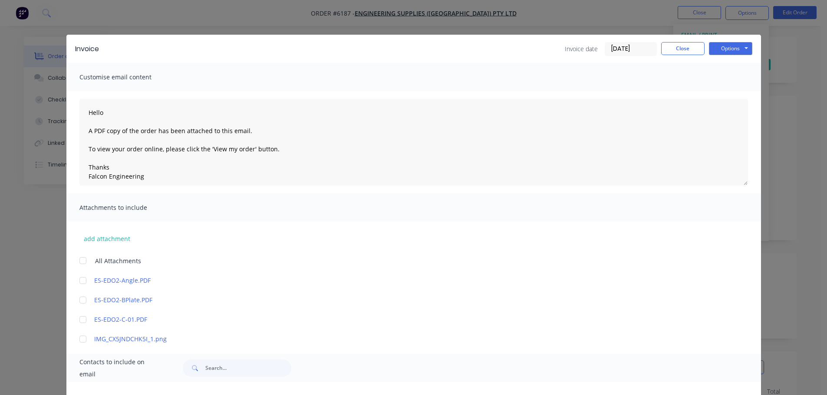
scroll to position [230, 0]
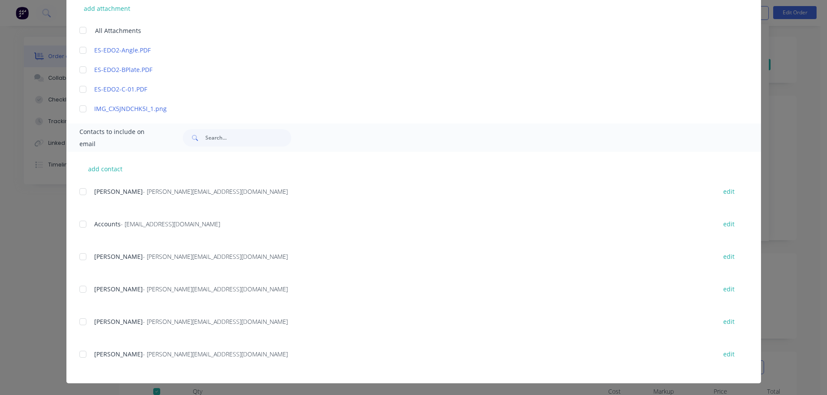
click at [79, 224] on div at bounding box center [82, 224] width 17 height 17
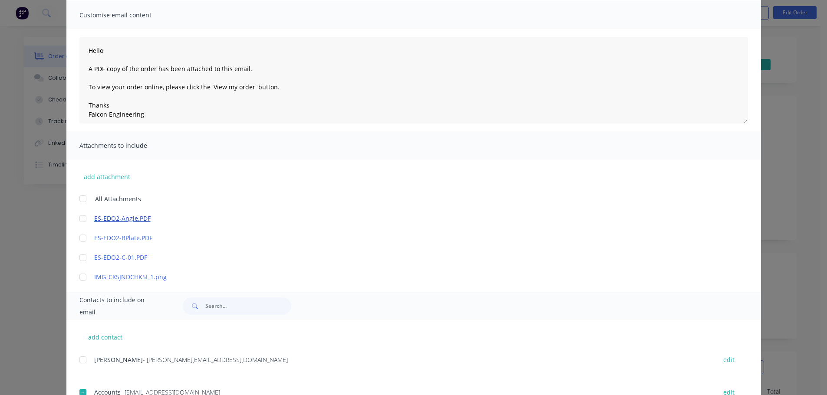
scroll to position [0, 0]
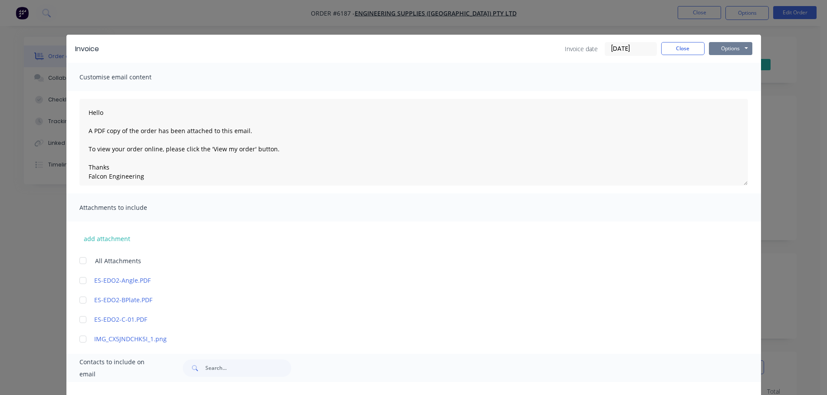
click at [731, 43] on button "Options" at bounding box center [730, 48] width 43 height 13
click at [730, 90] on button "Email" at bounding box center [737, 93] width 56 height 14
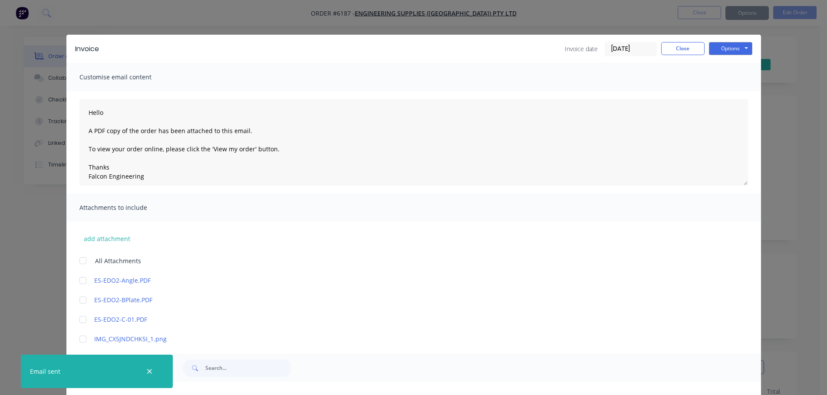
type textarea "Hello A PDF copy of the order has been attached to this email. To view your ord…"
click at [672, 53] on button "Close" at bounding box center [682, 48] width 43 height 13
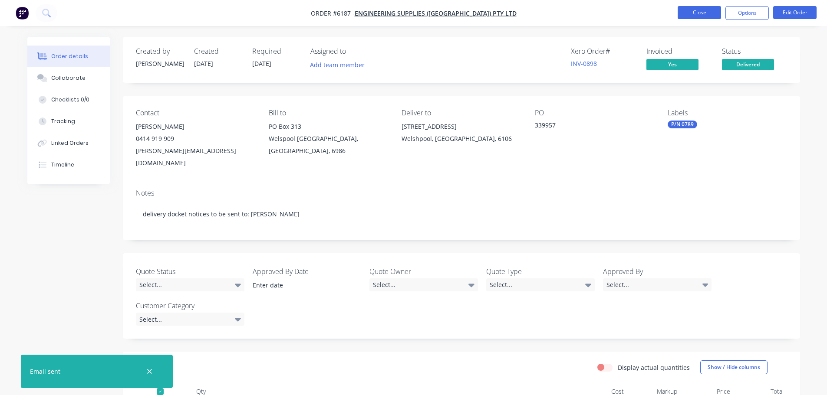
click at [695, 10] on button "Close" at bounding box center [699, 12] width 43 height 13
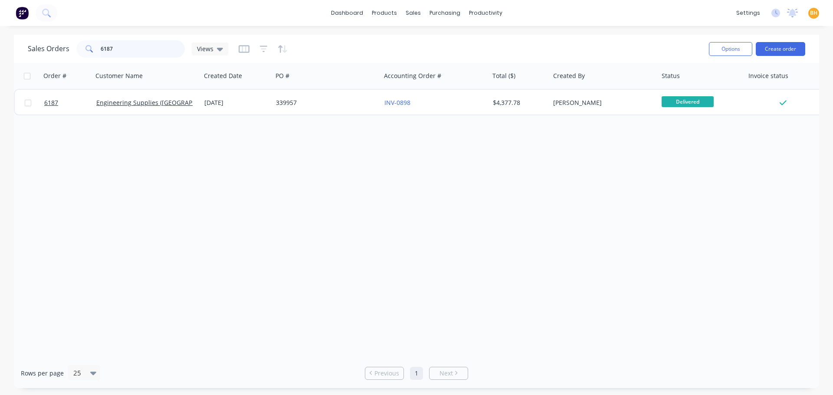
click at [131, 47] on input "6187" at bounding box center [143, 48] width 85 height 17
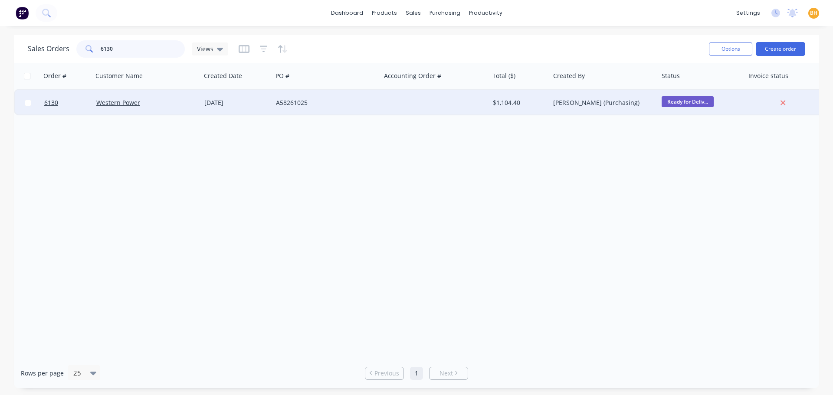
type input "6130"
click at [33, 101] on div at bounding box center [28, 103] width 26 height 26
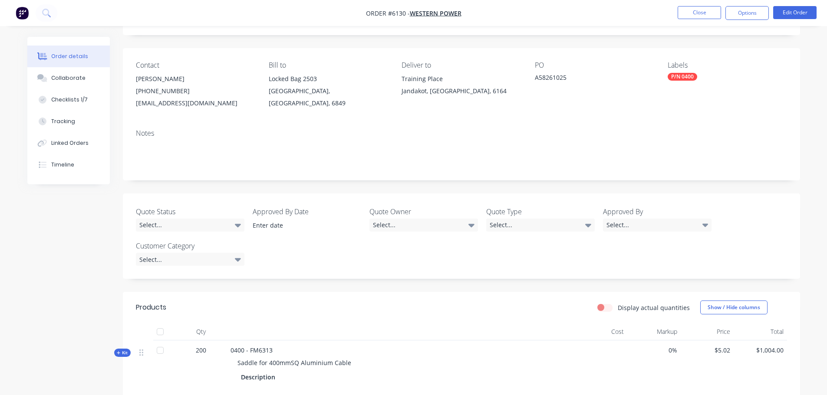
scroll to position [174, 0]
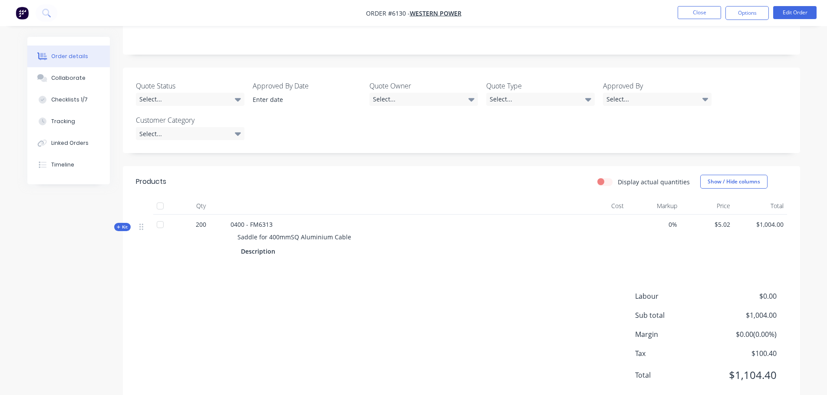
click at [158, 204] on div at bounding box center [159, 206] width 17 height 17
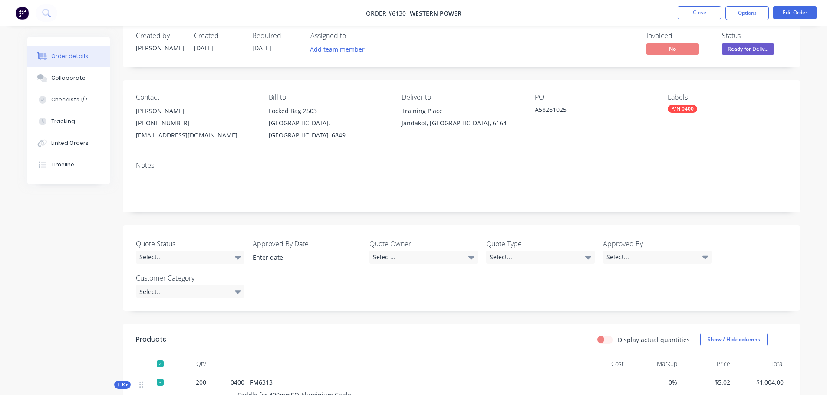
scroll to position [0, 0]
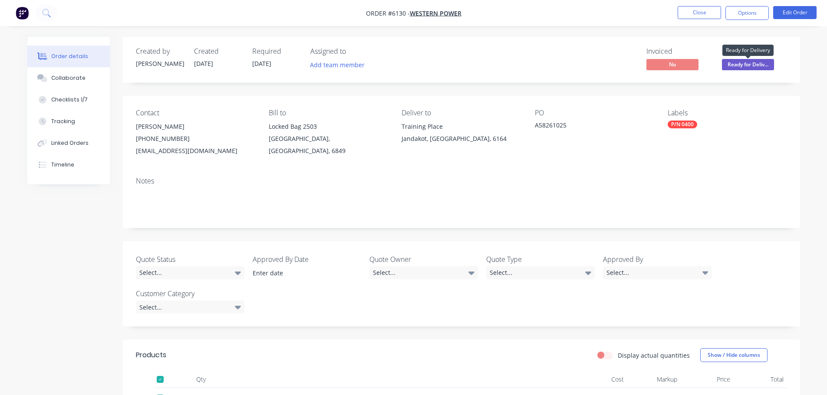
click at [745, 67] on span "Ready for Deliv..." at bounding box center [748, 64] width 52 height 11
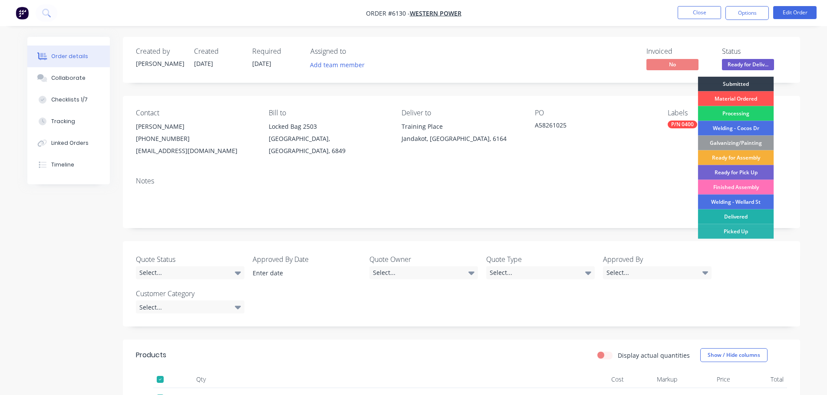
click at [739, 216] on div "Delivered" at bounding box center [736, 217] width 76 height 15
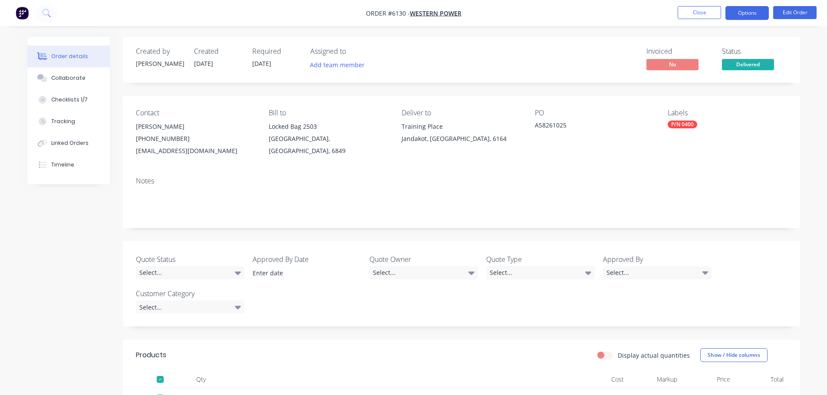
click at [743, 8] on button "Options" at bounding box center [746, 13] width 43 height 14
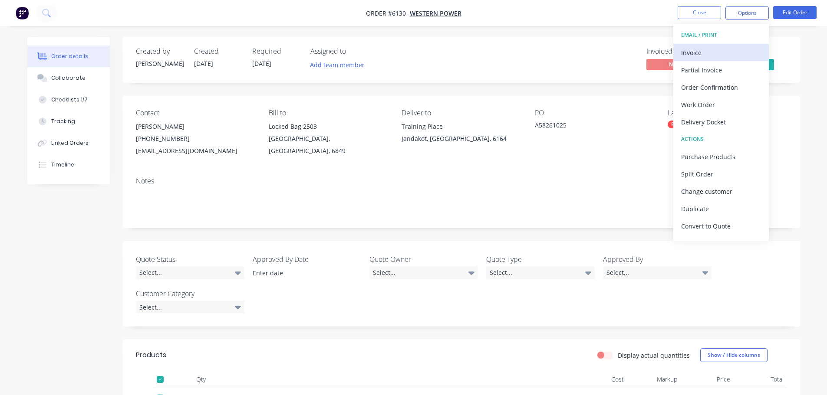
click at [696, 48] on div "Invoice" at bounding box center [721, 52] width 80 height 13
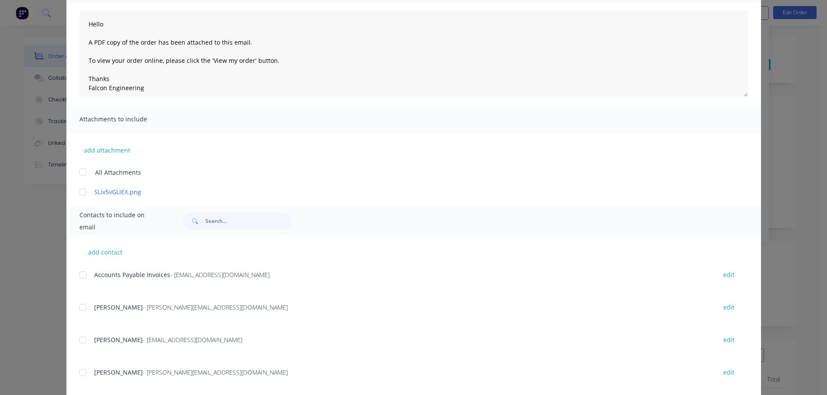
scroll to position [130, 0]
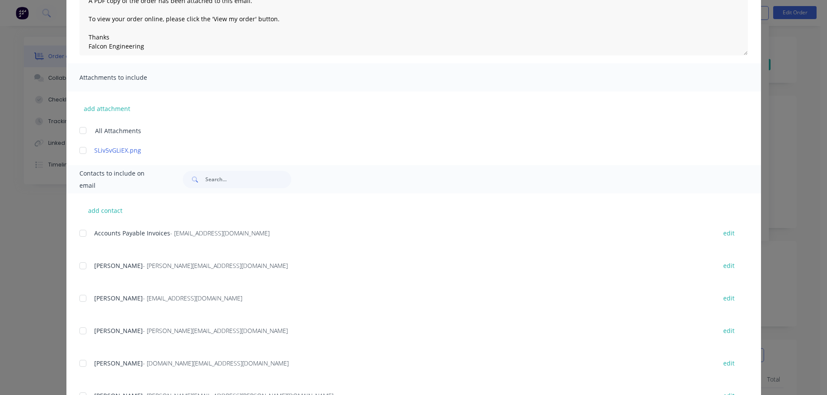
click at [78, 233] on div at bounding box center [82, 233] width 17 height 17
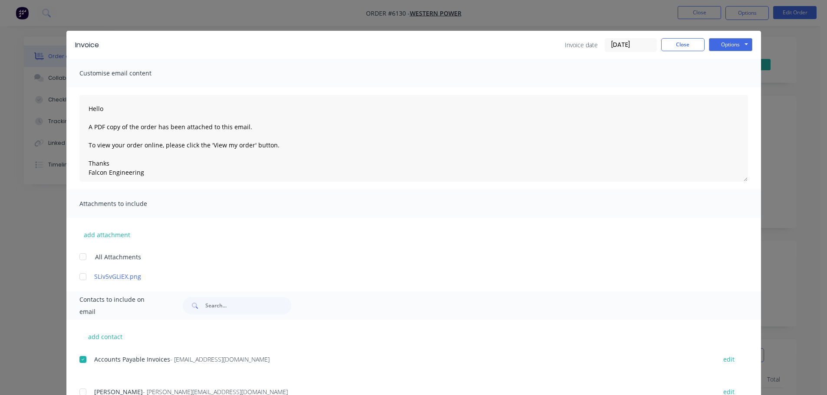
scroll to position [0, 0]
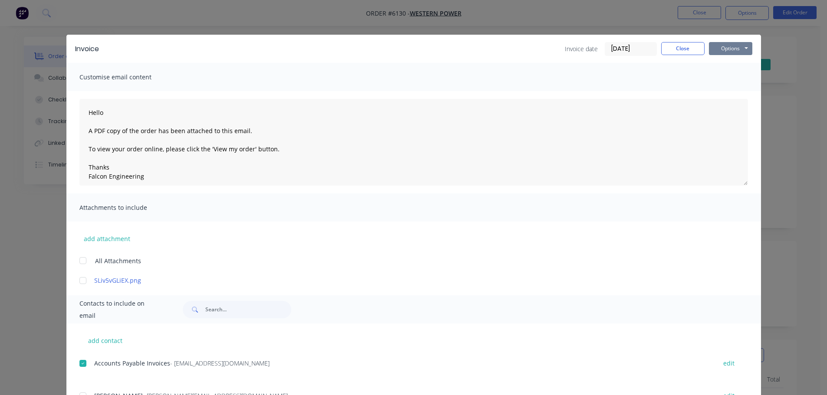
click at [729, 48] on button "Options" at bounding box center [730, 48] width 43 height 13
click at [727, 89] on button "Email" at bounding box center [737, 93] width 56 height 14
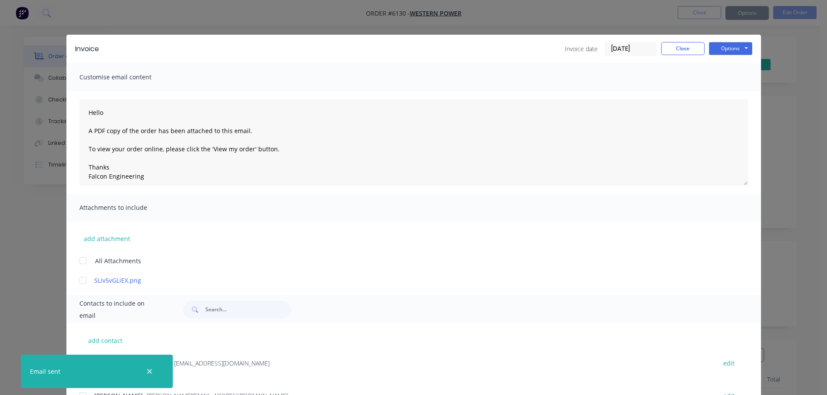
type textarea "Hello A PDF copy of the order has been attached to this email. To view your ord…"
click at [667, 45] on button "Close" at bounding box center [682, 48] width 43 height 13
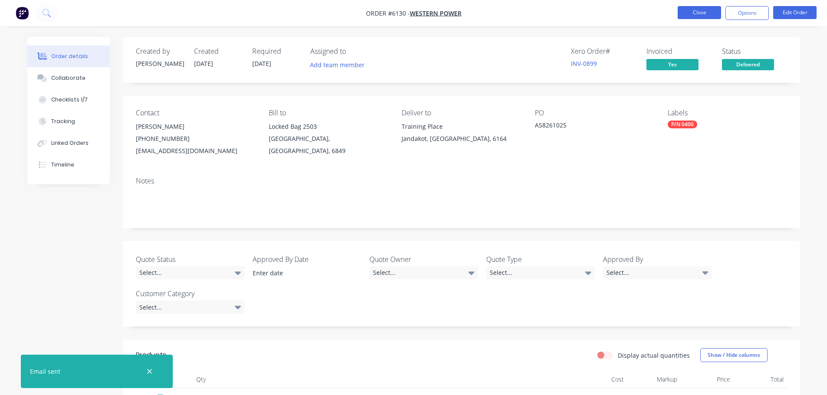
click at [693, 14] on button "Close" at bounding box center [699, 12] width 43 height 13
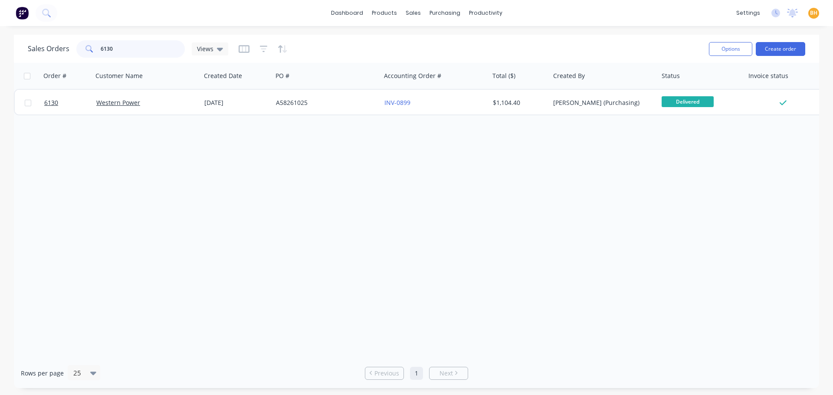
click at [135, 47] on input "6130" at bounding box center [143, 48] width 85 height 17
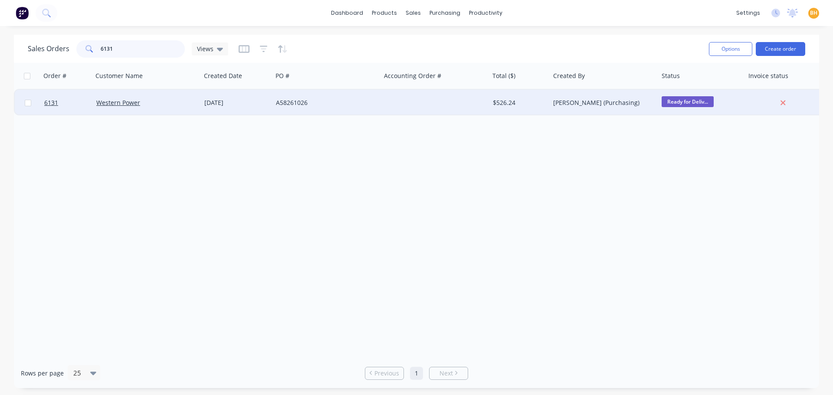
type input "6131"
click at [34, 106] on div at bounding box center [28, 103] width 26 height 26
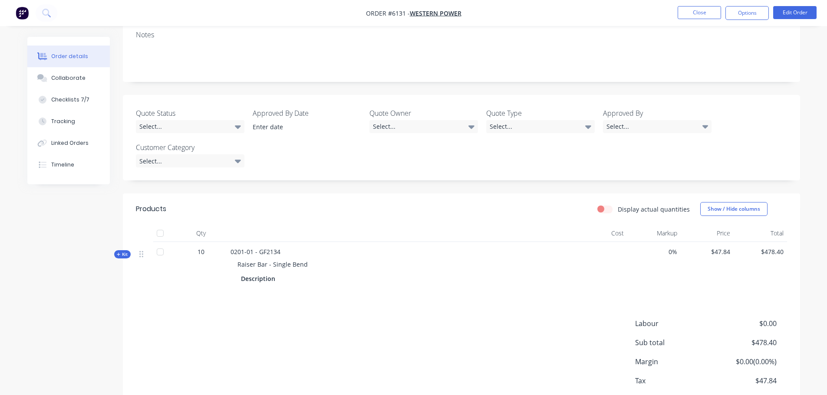
scroll to position [196, 0]
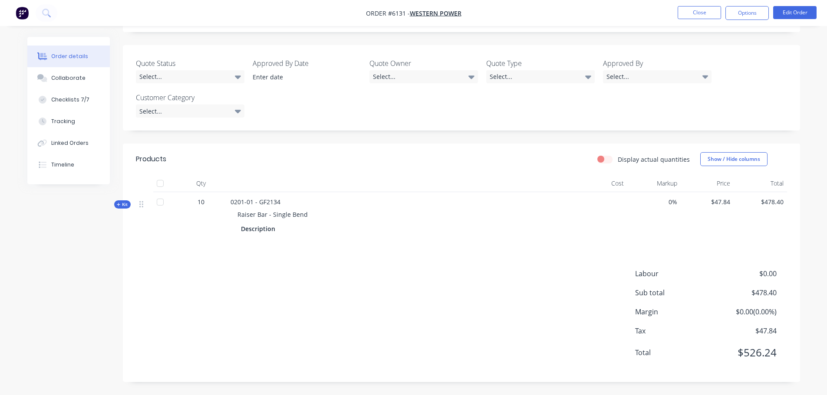
click at [158, 185] on div at bounding box center [159, 183] width 17 height 17
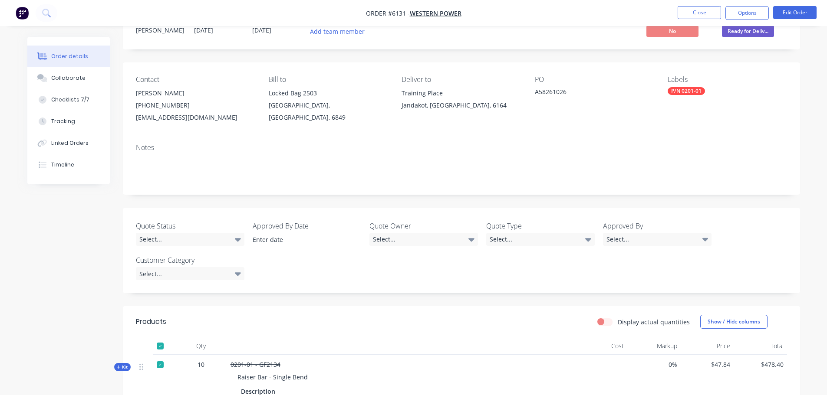
scroll to position [0, 0]
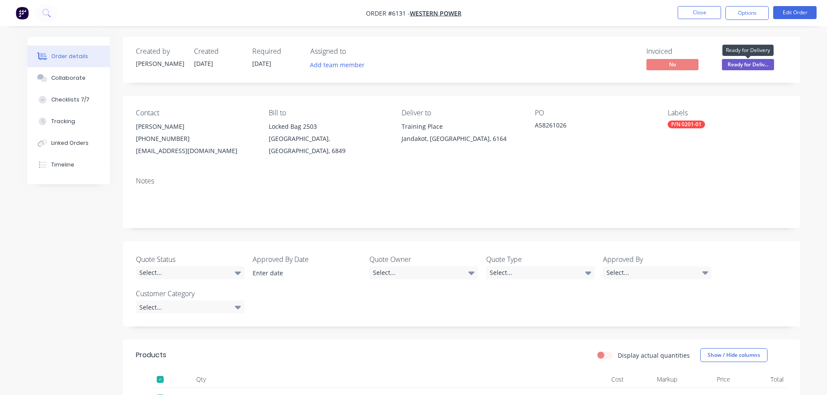
click at [740, 59] on span "Ready for Deliv..." at bounding box center [748, 64] width 52 height 11
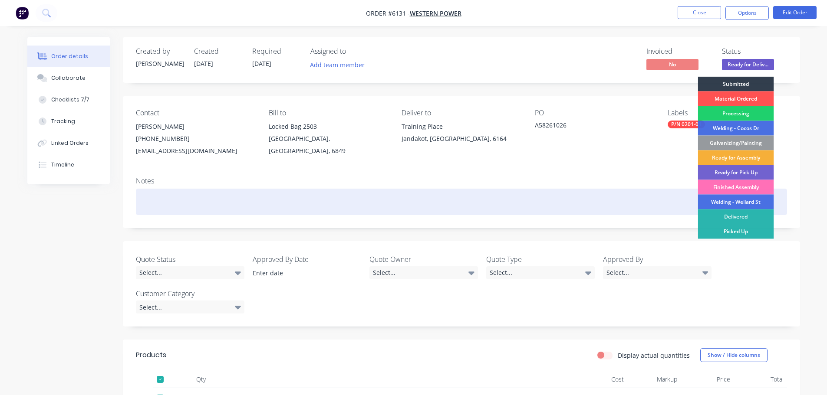
click at [739, 214] on div "Delivered" at bounding box center [736, 217] width 76 height 15
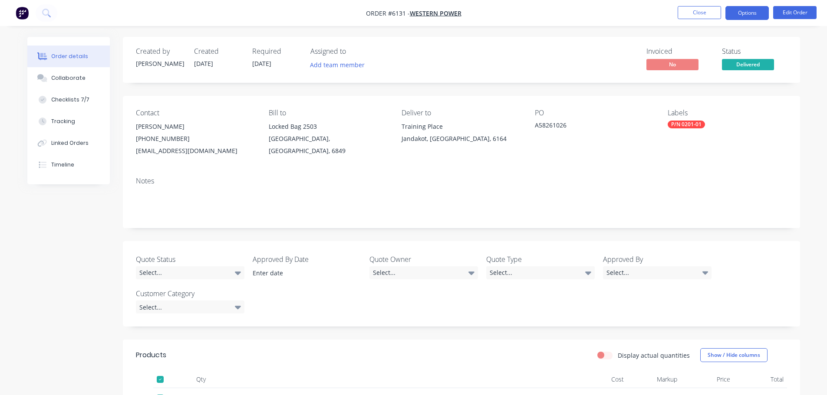
click at [744, 13] on button "Options" at bounding box center [746, 13] width 43 height 14
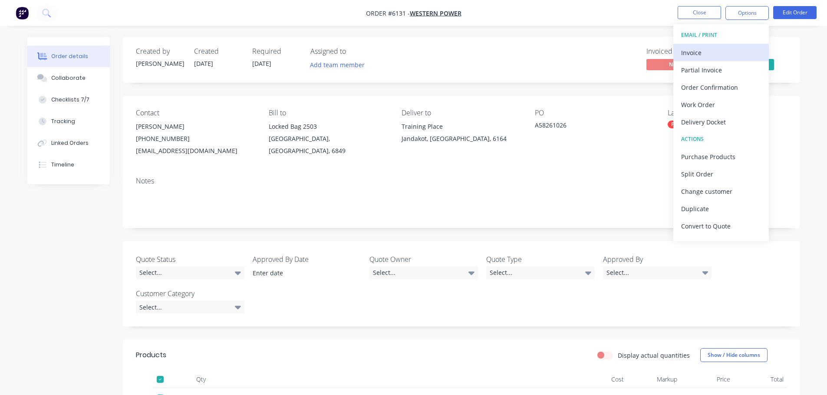
click at [702, 59] on button "Invoice" at bounding box center [720, 52] width 95 height 17
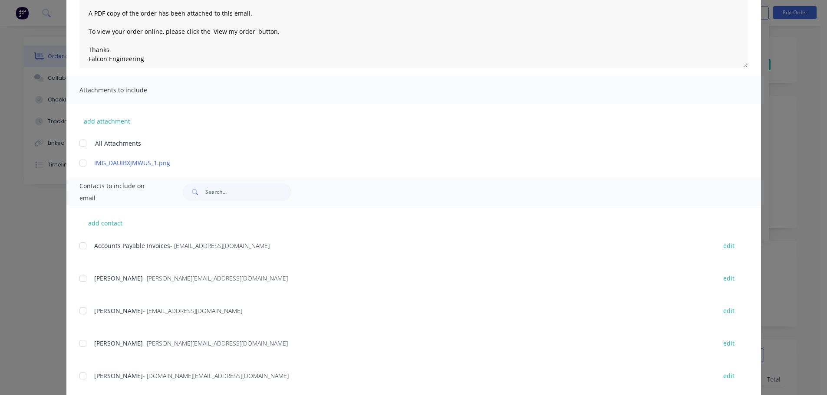
scroll to position [172, 0]
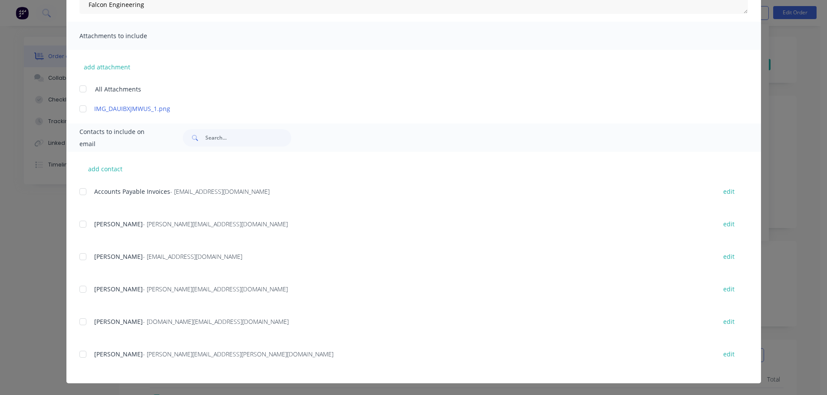
drag, startPoint x: 78, startPoint y: 189, endPoint x: 129, endPoint y: 203, distance: 53.4
click at [78, 189] on div at bounding box center [82, 191] width 17 height 17
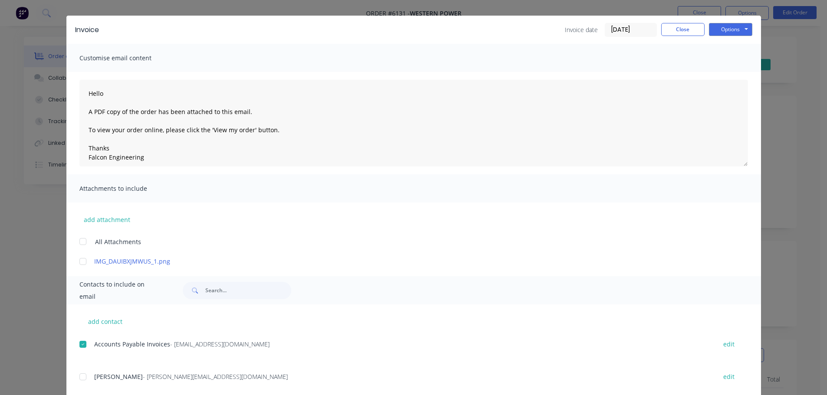
scroll to position [0, 0]
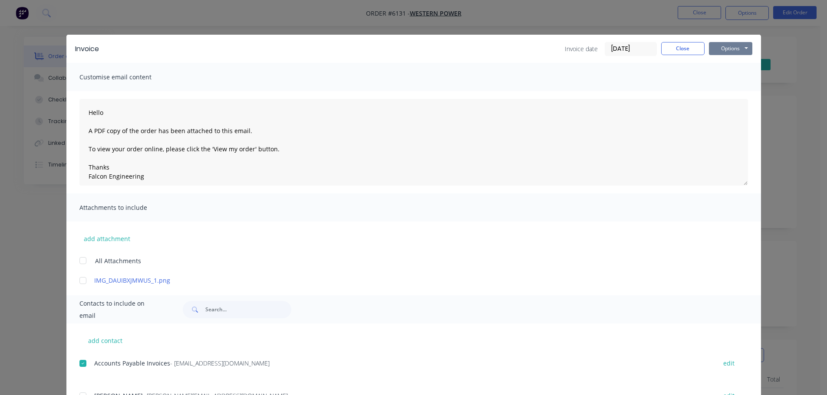
click at [734, 44] on button "Options" at bounding box center [730, 48] width 43 height 13
click at [727, 97] on button "Email" at bounding box center [737, 93] width 56 height 14
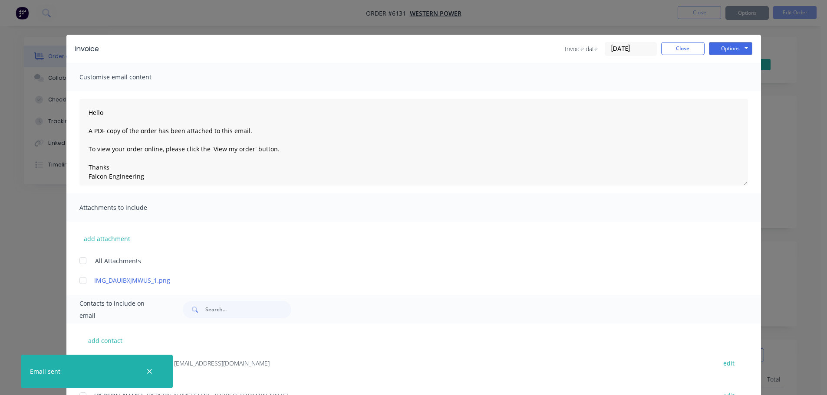
type textarea "Hello A PDF copy of the order has been attached to this email. To view your ord…"
click at [676, 49] on button "Close" at bounding box center [682, 48] width 43 height 13
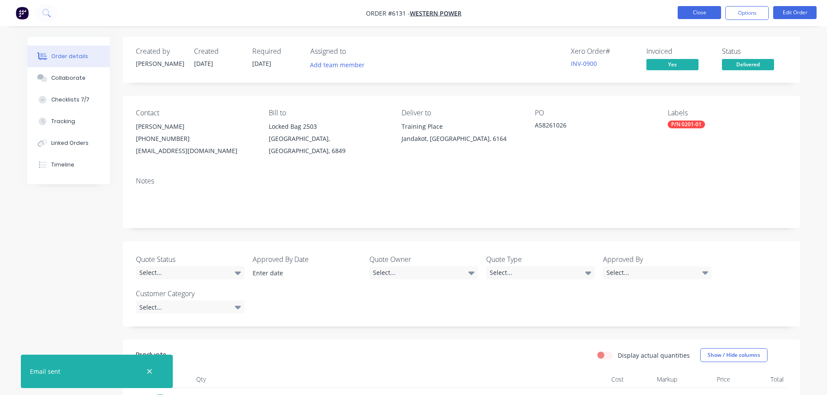
click at [692, 13] on button "Close" at bounding box center [699, 12] width 43 height 13
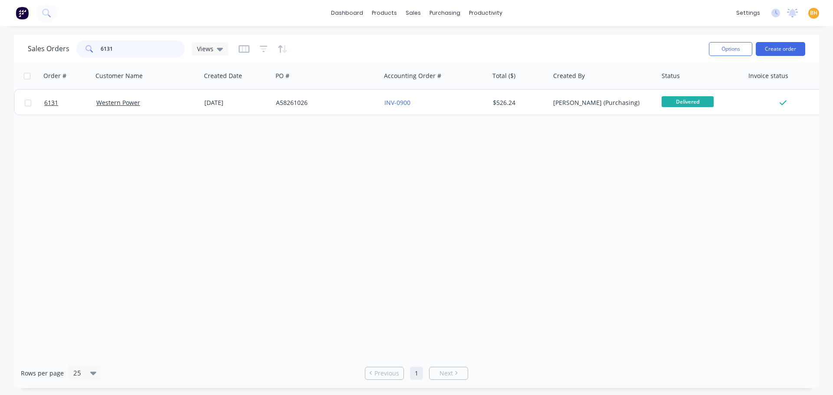
click at [123, 47] on input "6131" at bounding box center [143, 48] width 85 height 17
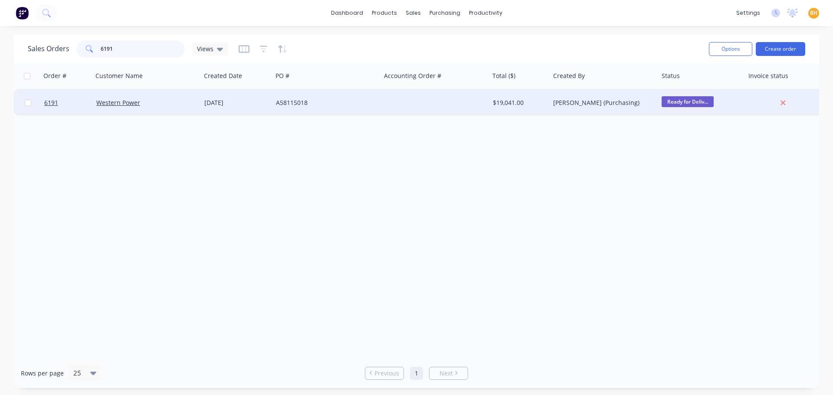
type input "6191"
click at [20, 103] on div at bounding box center [28, 103] width 26 height 26
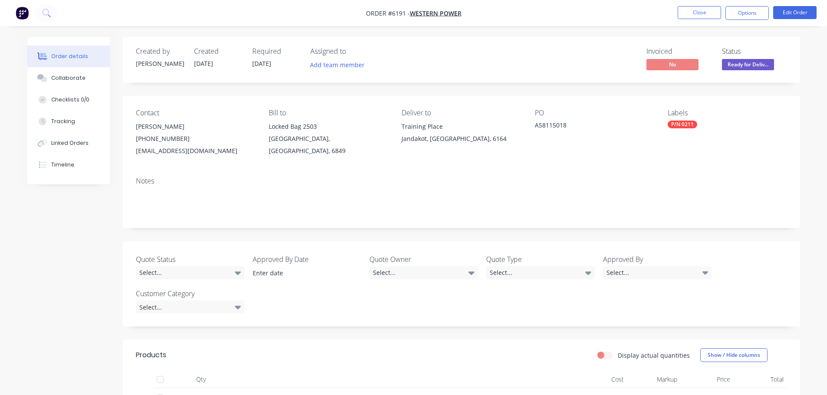
click at [745, 68] on span "Ready for Deliv..." at bounding box center [748, 64] width 52 height 11
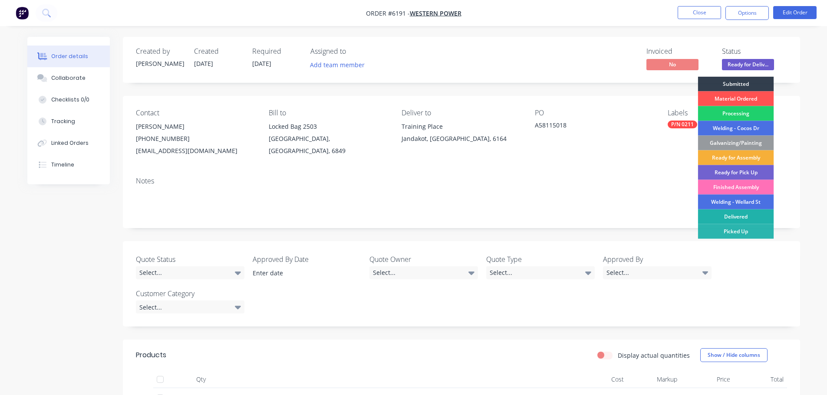
click at [748, 214] on div "Delivered" at bounding box center [736, 217] width 76 height 15
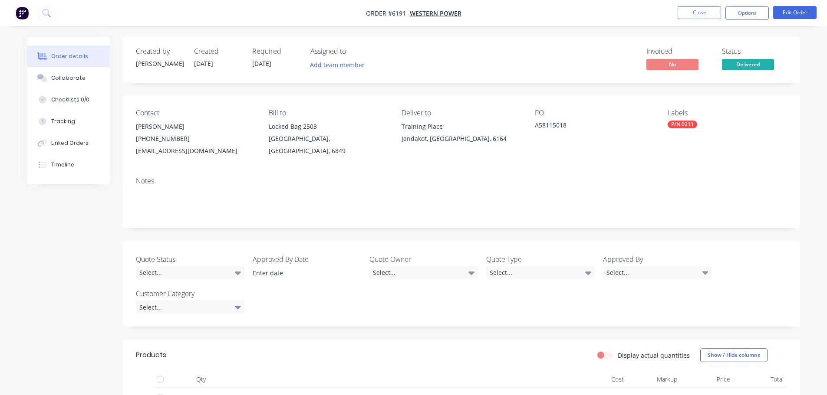
scroll to position [196, 0]
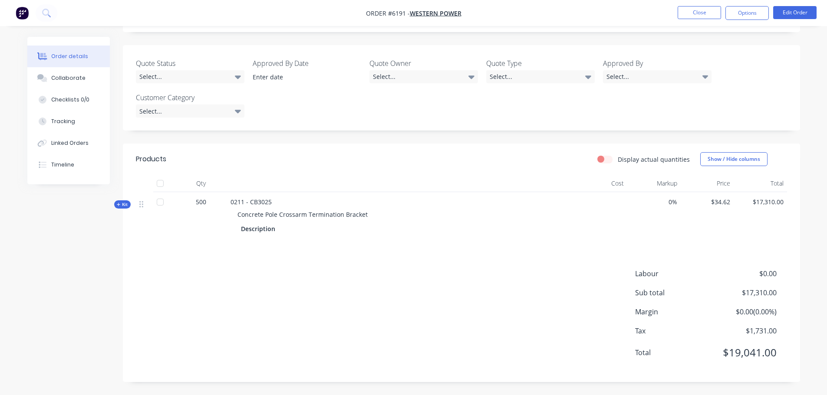
click at [164, 181] on div at bounding box center [159, 183] width 17 height 17
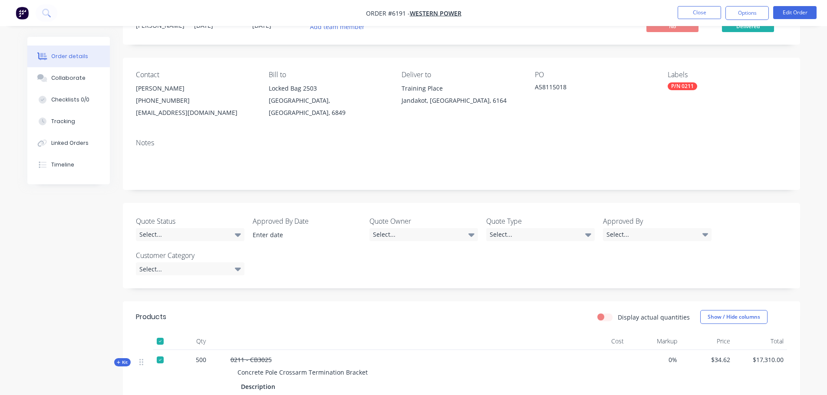
scroll to position [0, 0]
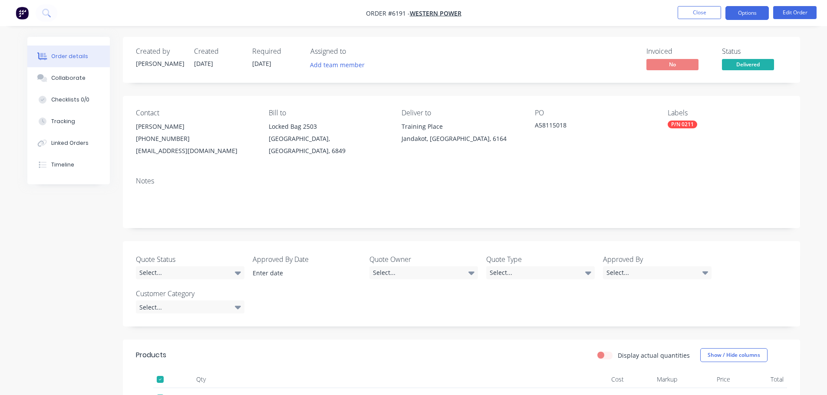
click at [745, 12] on button "Options" at bounding box center [746, 13] width 43 height 14
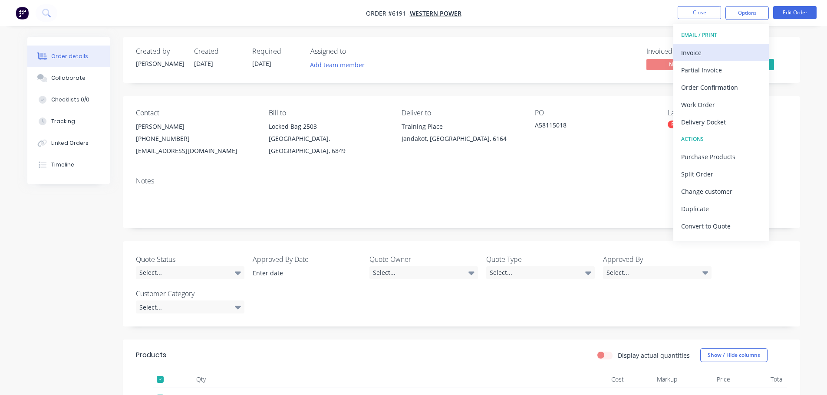
click at [691, 49] on div "Invoice" at bounding box center [721, 52] width 80 height 13
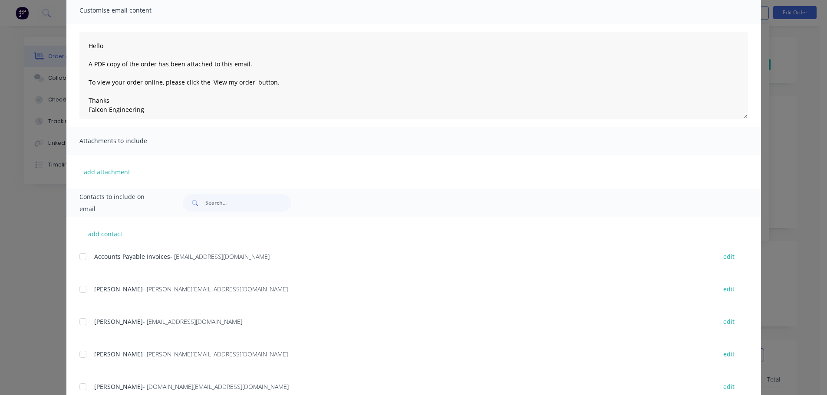
scroll to position [132, 0]
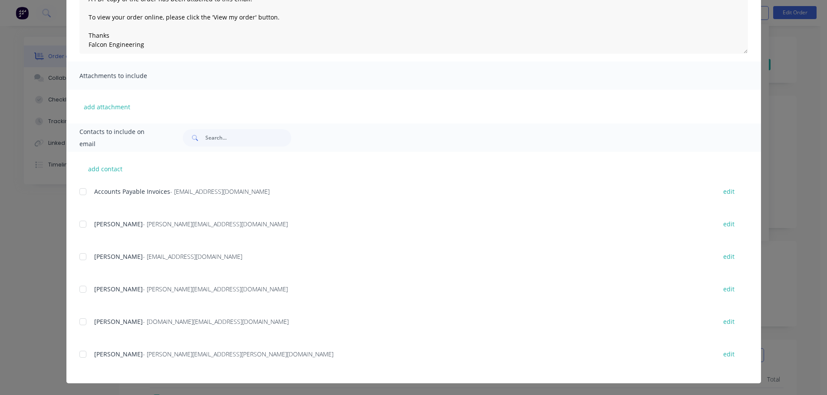
click at [79, 192] on div at bounding box center [82, 191] width 17 height 17
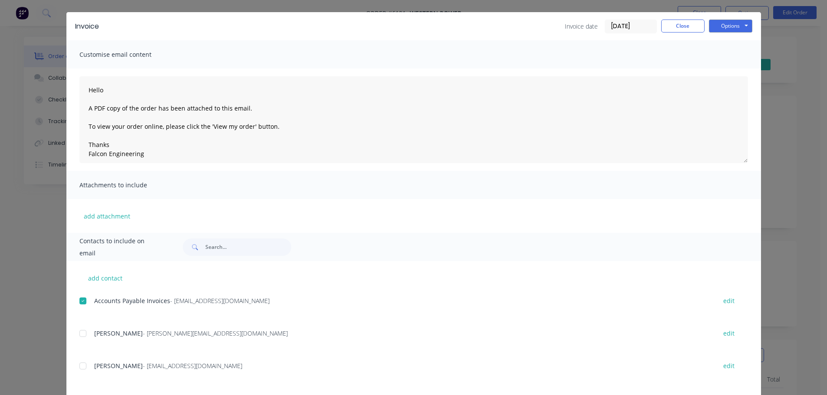
scroll to position [0, 0]
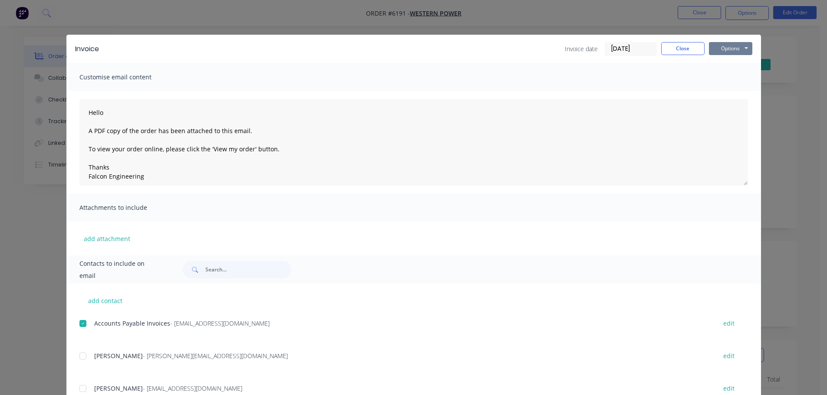
click at [725, 49] on button "Options" at bounding box center [730, 48] width 43 height 13
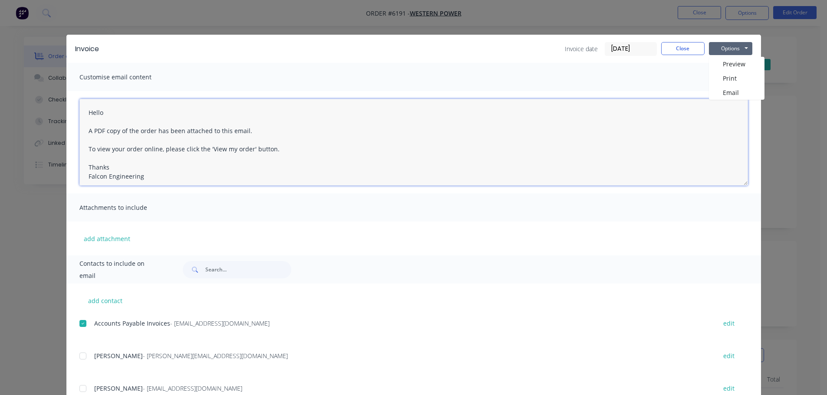
click at [729, 101] on textarea "Hello A PDF copy of the order has been attached to this email. To view your ord…" at bounding box center [413, 142] width 668 height 87
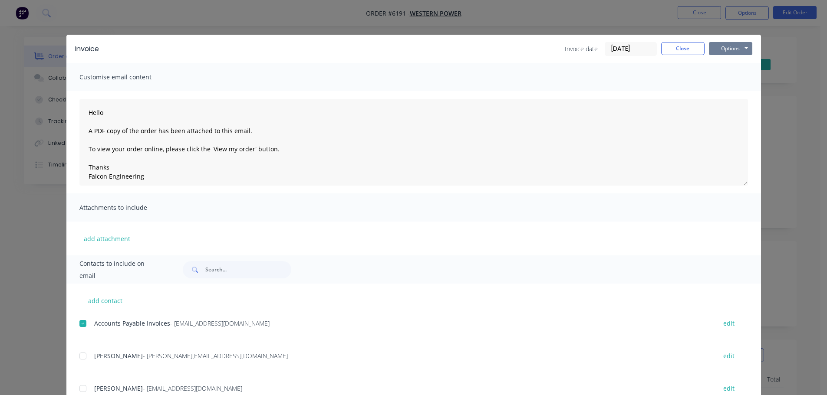
click at [730, 48] on button "Options" at bounding box center [730, 48] width 43 height 13
click at [728, 88] on button "Email" at bounding box center [737, 93] width 56 height 14
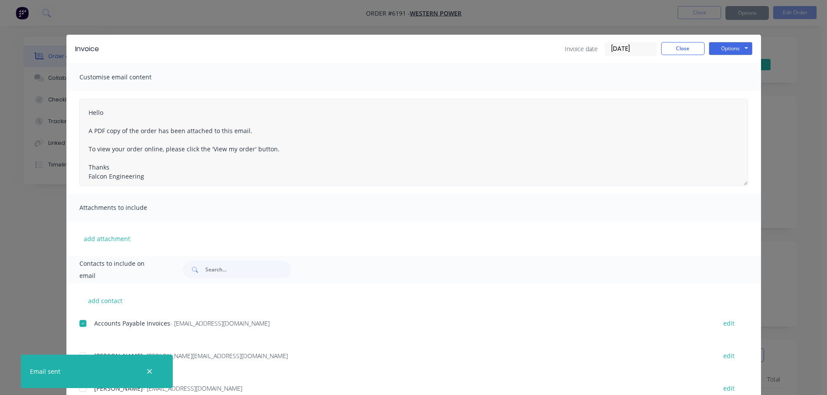
type textarea "Hello A PDF copy of the order has been attached to this email. To view your ord…"
click at [680, 49] on button "Close" at bounding box center [682, 48] width 43 height 13
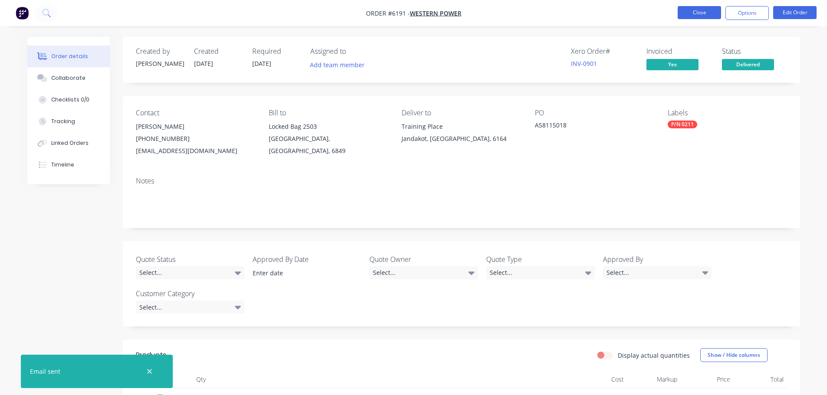
click at [697, 12] on button "Close" at bounding box center [699, 12] width 43 height 13
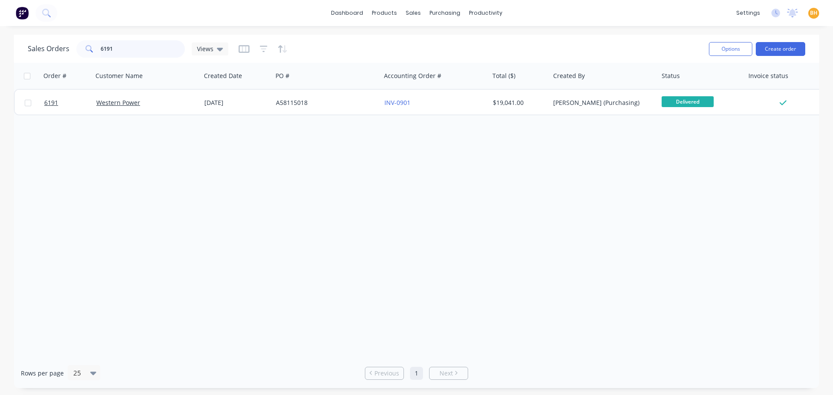
click at [129, 49] on input "6191" at bounding box center [143, 48] width 85 height 17
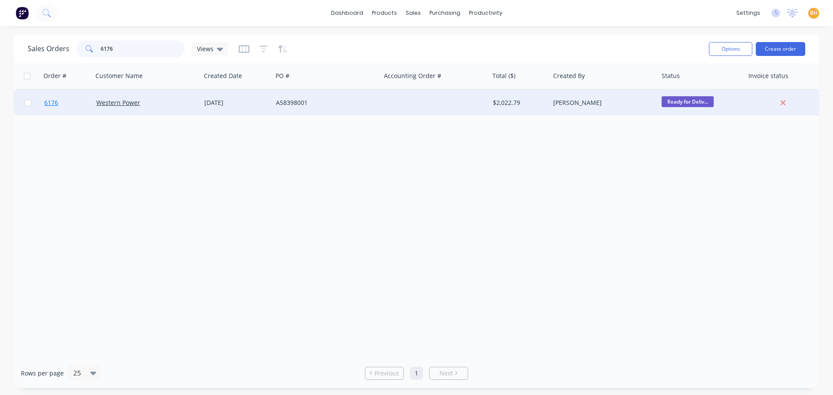
type input "6176"
click at [21, 102] on div at bounding box center [28, 103] width 26 height 26
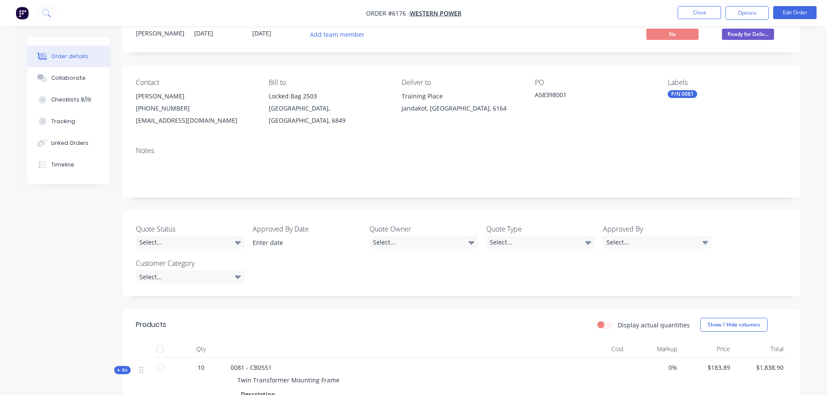
scroll to position [87, 0]
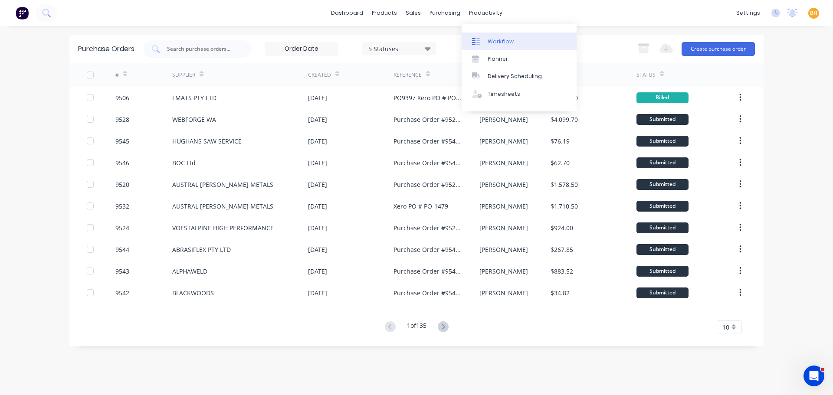
click at [492, 39] on div "Workflow" at bounding box center [501, 42] width 26 height 8
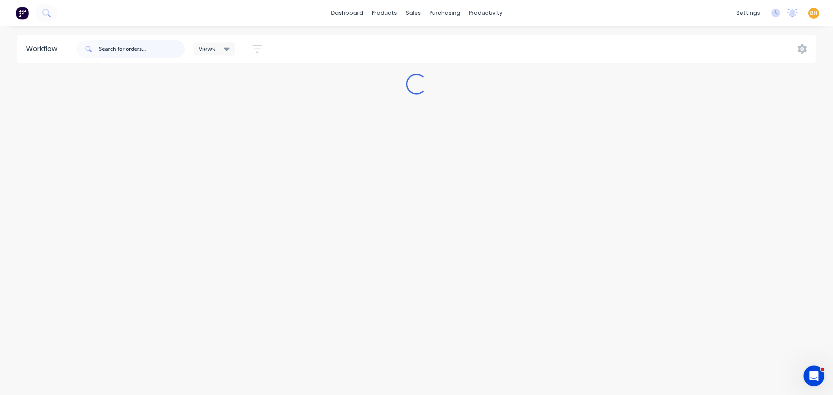
click at [132, 50] on input "text" at bounding box center [142, 48] width 86 height 17
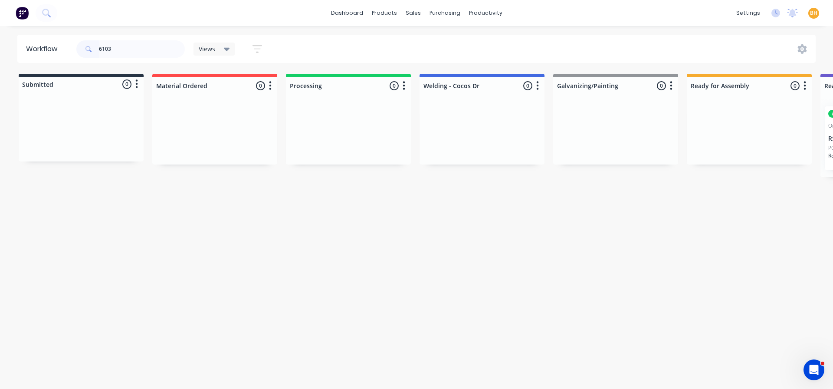
click at [431, 337] on html "dashboard products sales purchasing productivity dashboard products Product Cat…" at bounding box center [416, 168] width 833 height 337
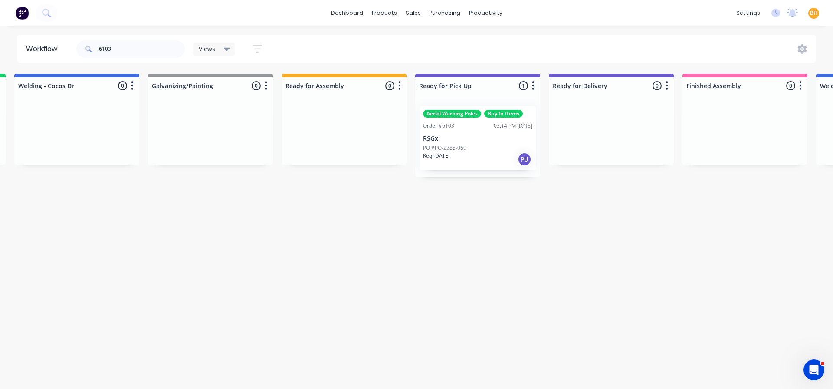
scroll to position [0, 470]
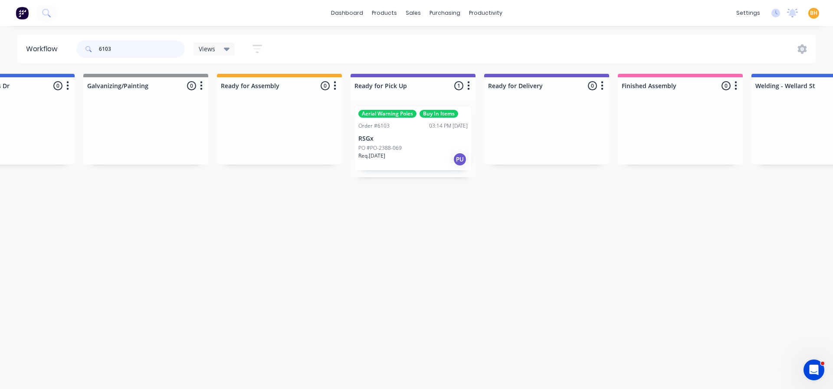
click at [151, 55] on input "6103" at bounding box center [142, 48] width 86 height 17
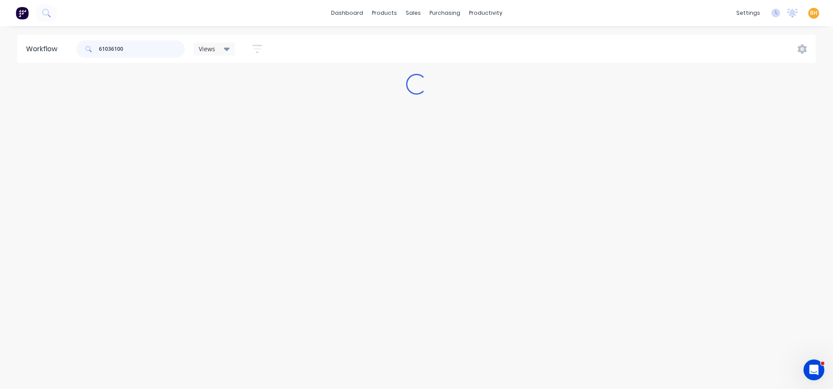
scroll to position [0, 0]
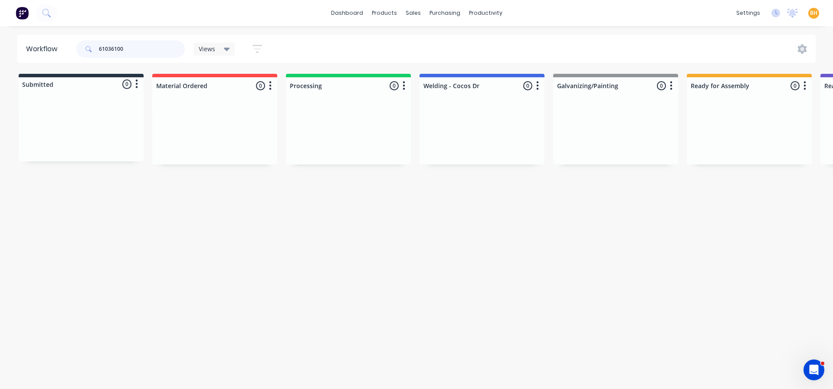
click at [111, 49] on input "61036100" at bounding box center [142, 48] width 86 height 17
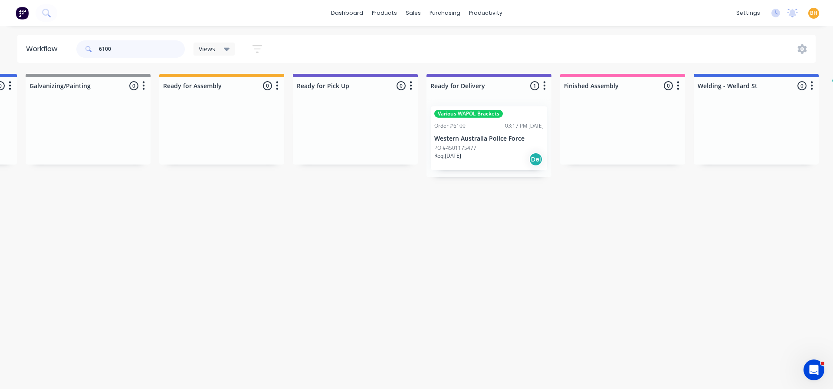
scroll to position [0, 537]
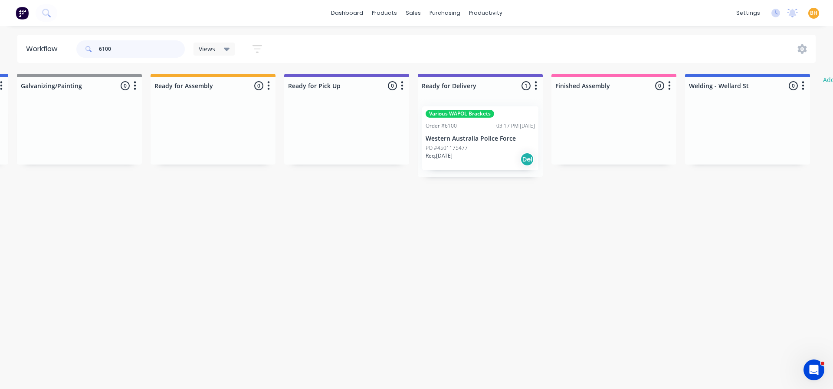
click at [154, 55] on input "6100" at bounding box center [142, 48] width 86 height 17
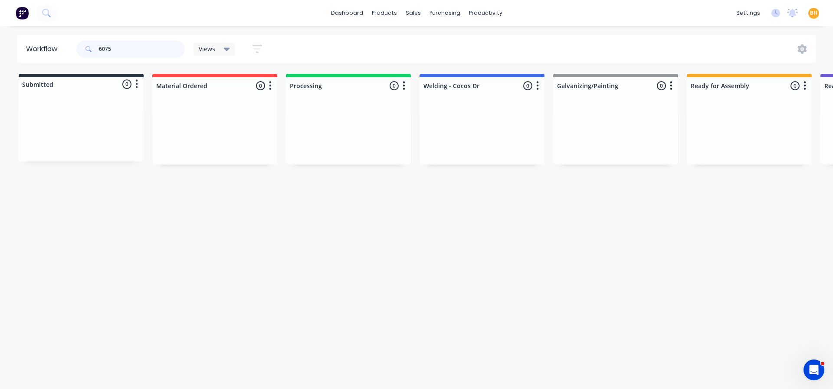
scroll to position [0, 729]
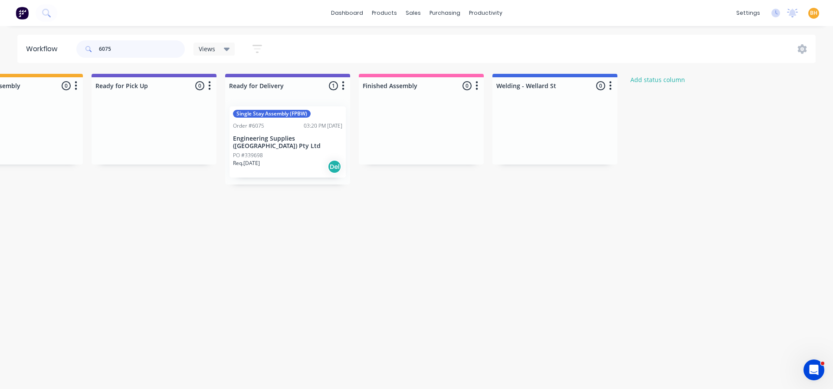
click at [119, 49] on input "6075" at bounding box center [142, 48] width 86 height 17
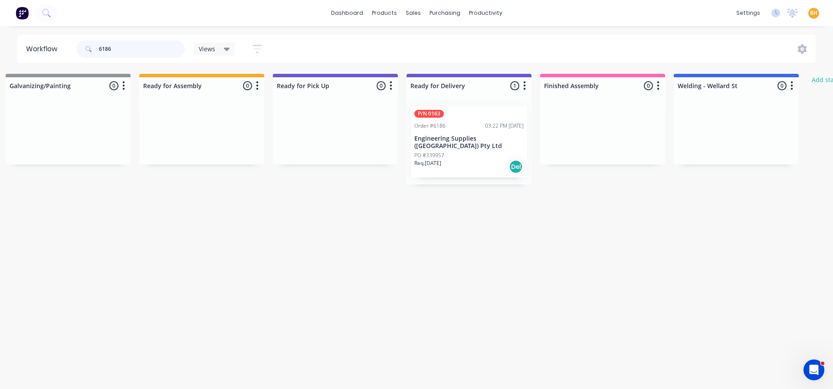
scroll to position [0, 548]
click at [131, 47] on input "6186" at bounding box center [142, 48] width 86 height 17
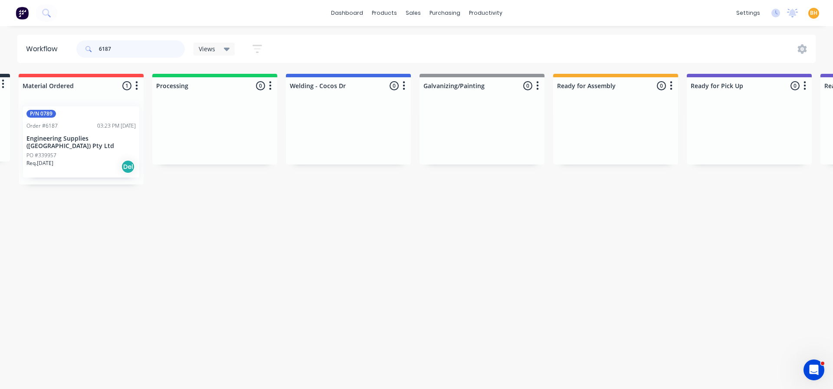
scroll to position [0, 0]
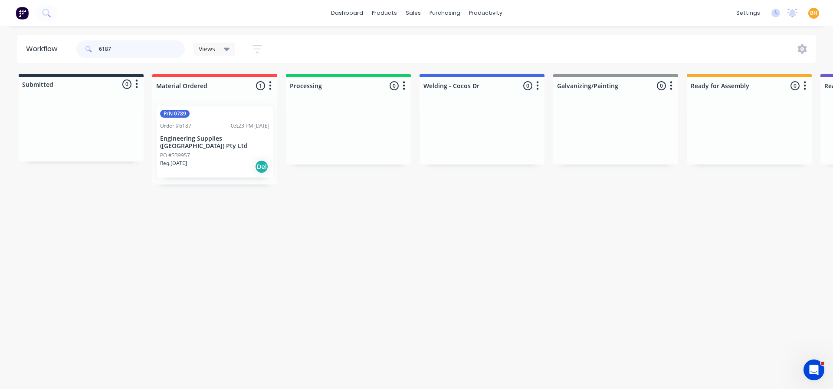
click at [144, 50] on input "6187" at bounding box center [142, 48] width 86 height 17
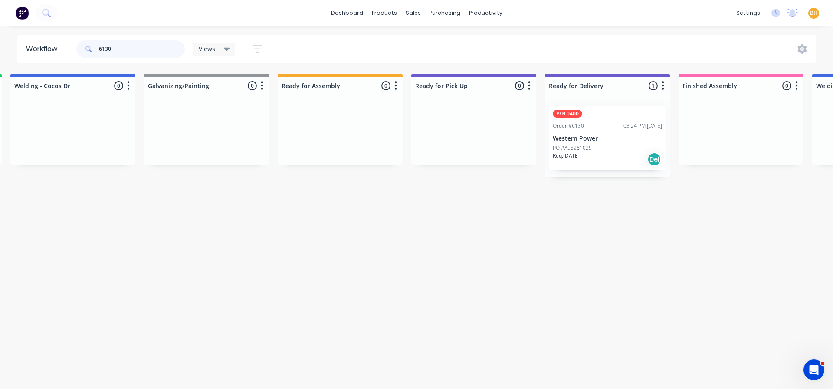
scroll to position [0, 447]
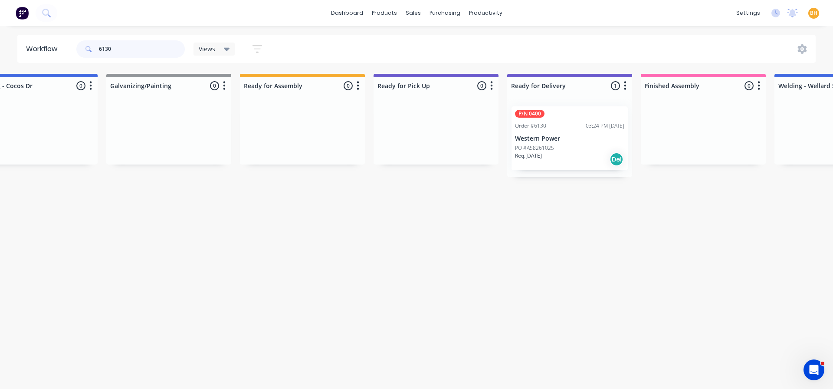
type input "6130"
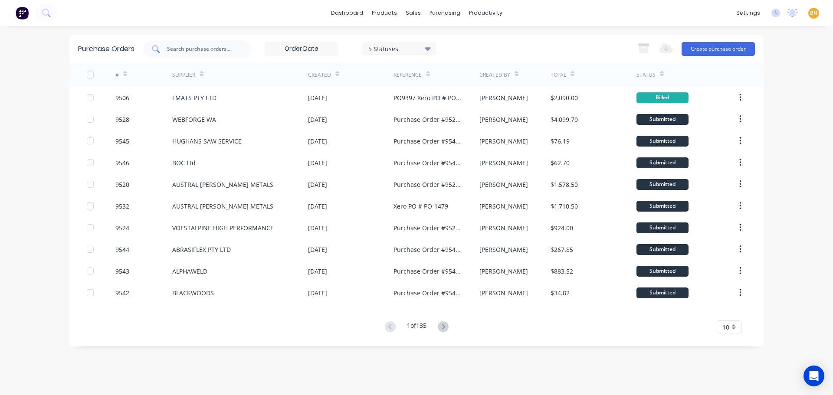
click at [211, 45] on input "text" at bounding box center [202, 49] width 72 height 9
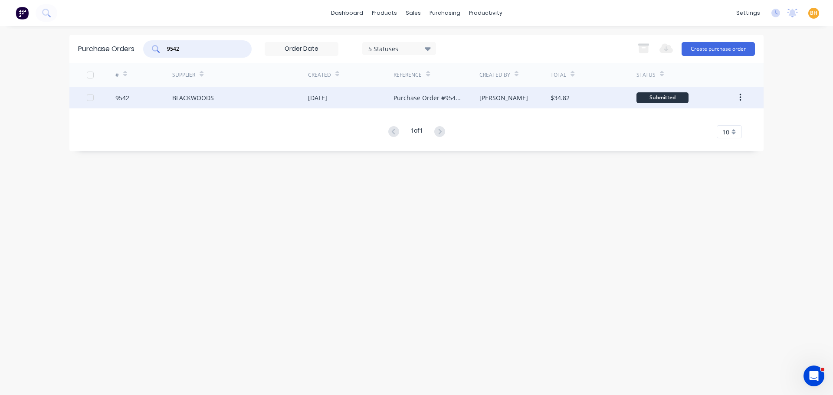
type input "9542"
click at [205, 94] on div "BLACKWOODS" at bounding box center [193, 97] width 42 height 9
